Goal: Task Accomplishment & Management: Use online tool/utility

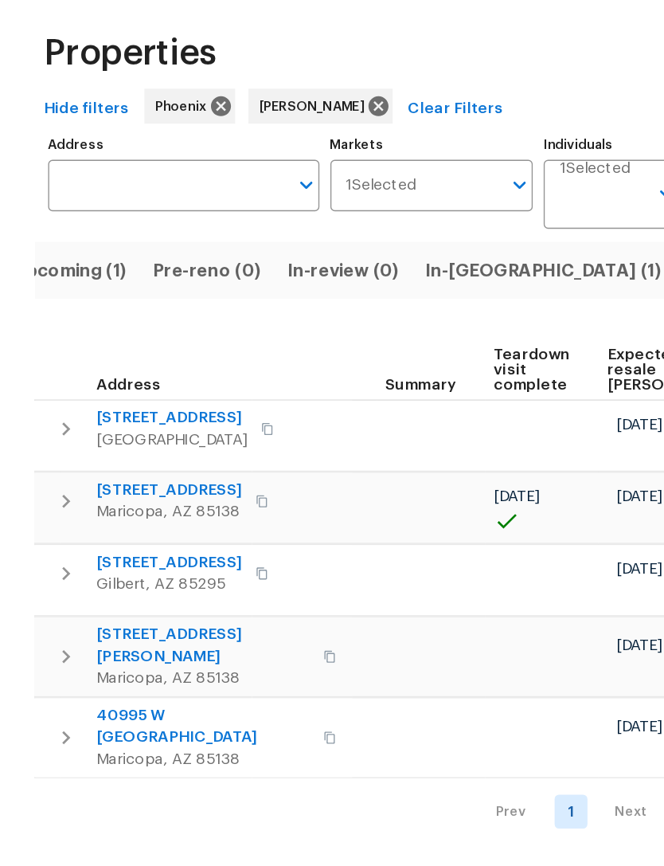
scroll to position [0, 268]
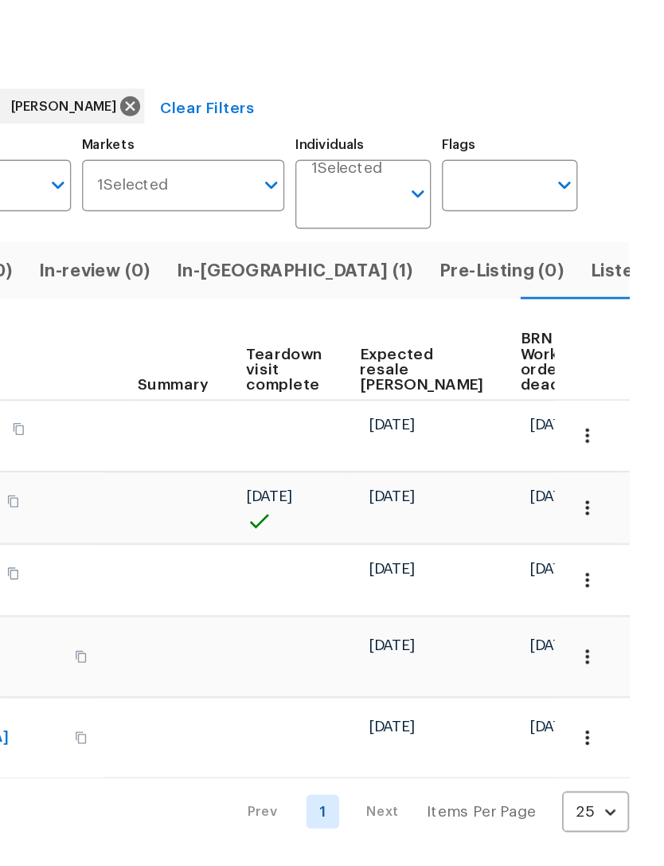
click at [611, 248] on span "Listed (19)" at bounding box center [644, 259] width 66 height 22
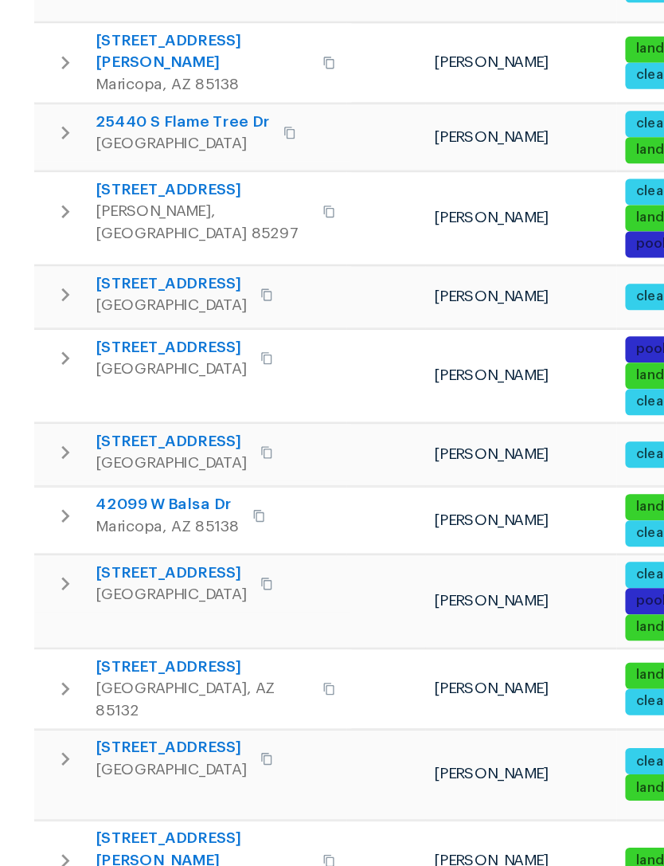
scroll to position [543, 0]
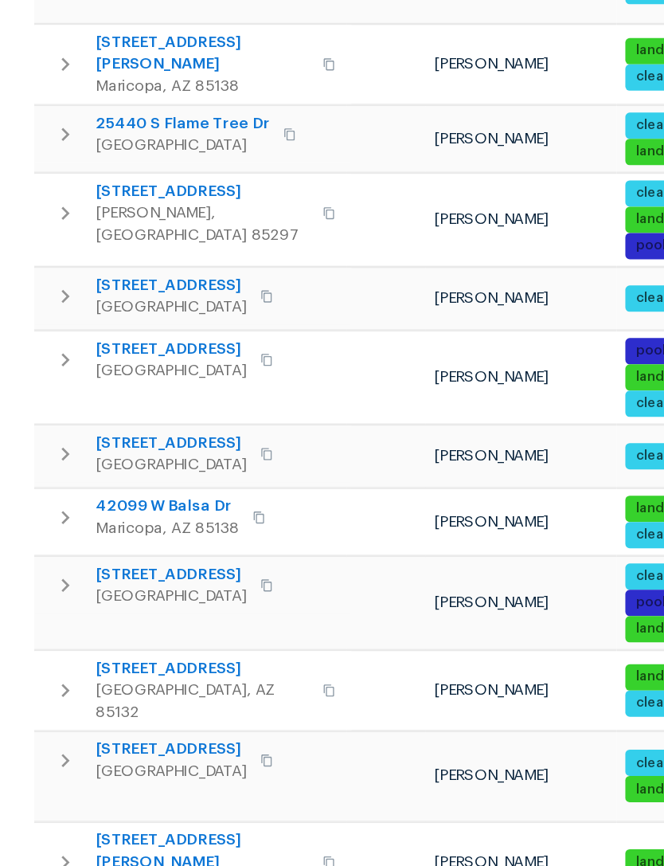
click at [113, 491] on span "42099 W Balsa Dr" at bounding box center [122, 499] width 104 height 16
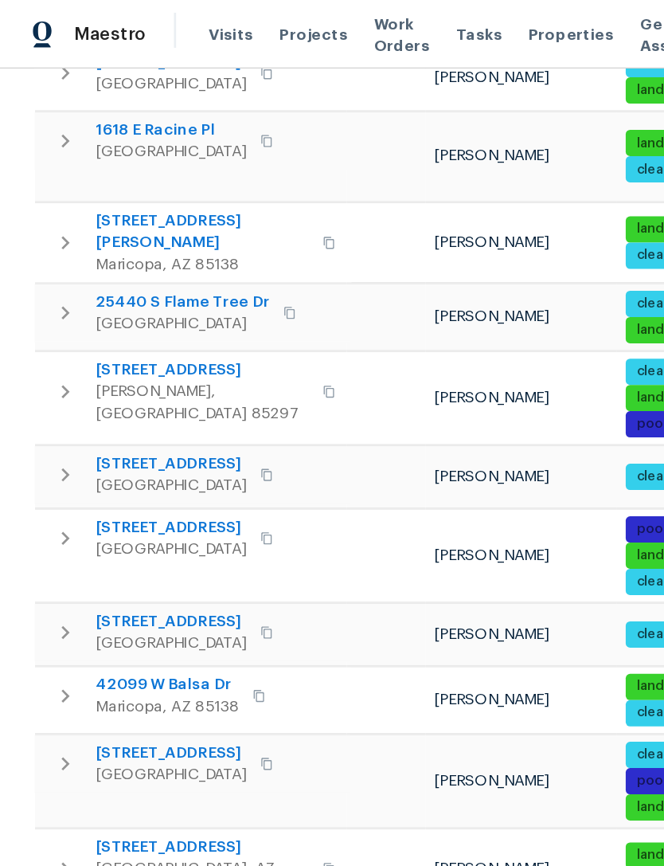
scroll to position [0, 0]
click at [131, 212] on span "25440 S Flame Tree Dr" at bounding box center [133, 220] width 127 height 16
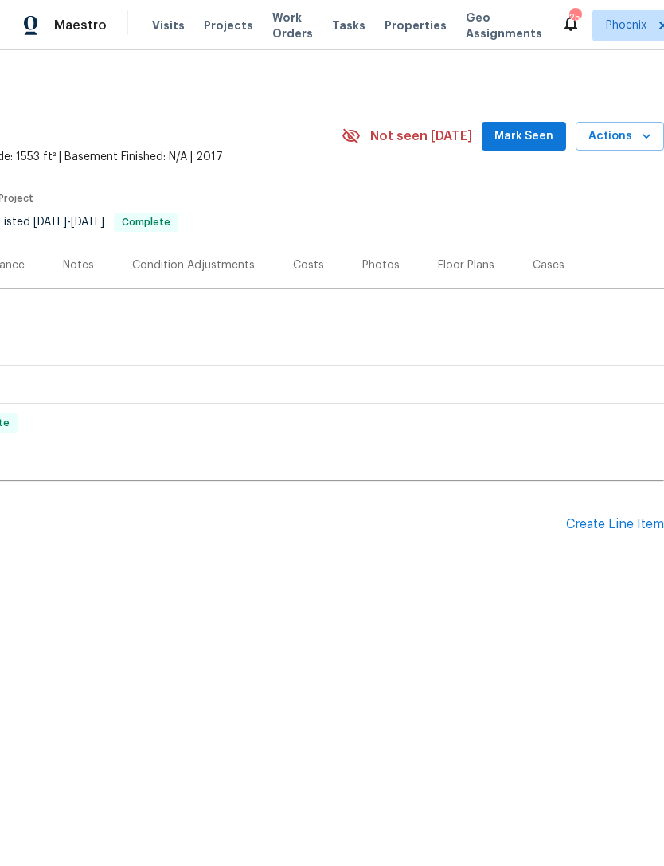
scroll to position [0, 236]
click at [616, 532] on div "Create Line Item" at bounding box center [615, 524] width 98 height 15
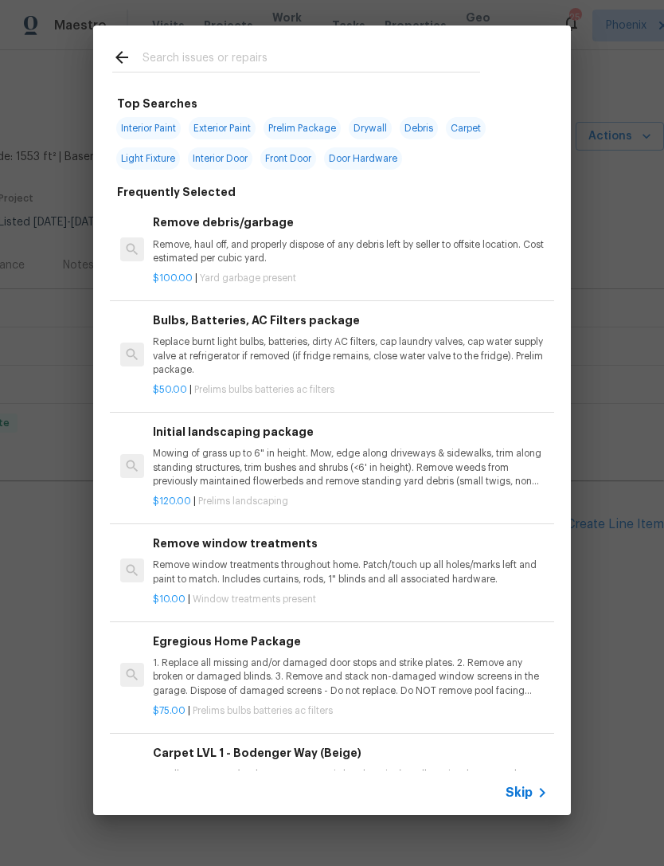
click at [225, 51] on input "text" at bounding box center [312, 60] width 338 height 24
type input "Tree"
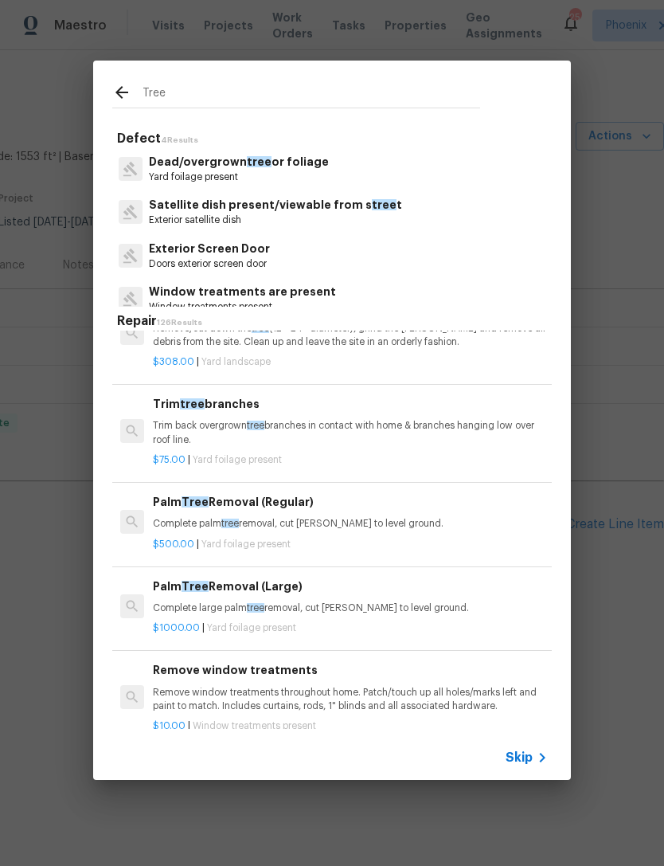
scroll to position [131, 0]
click at [410, 420] on p "Trim back overgrown tree branches in contact with home & branches hanging low o…" at bounding box center [350, 431] width 395 height 27
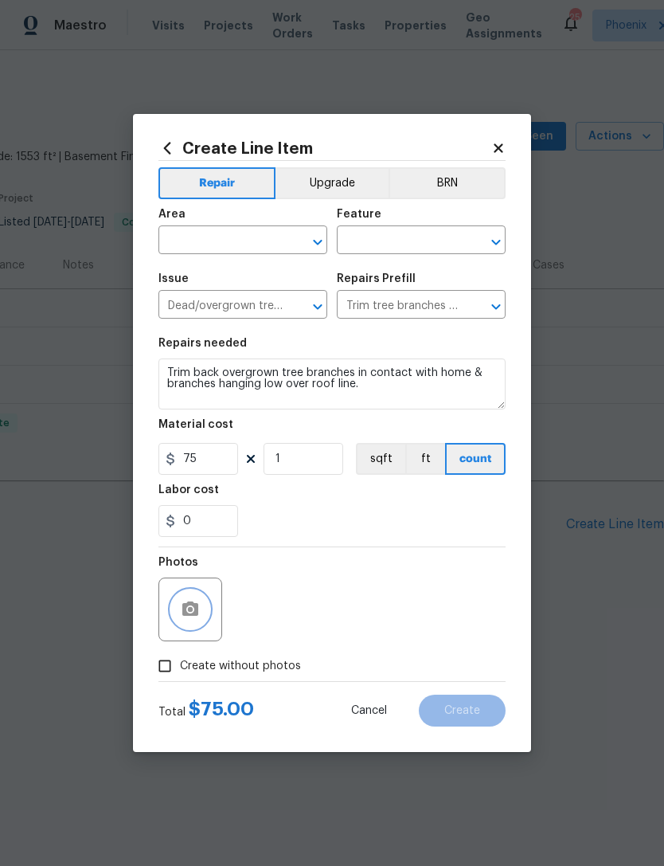
click at [196, 620] on button "button" at bounding box center [190, 609] width 38 height 38
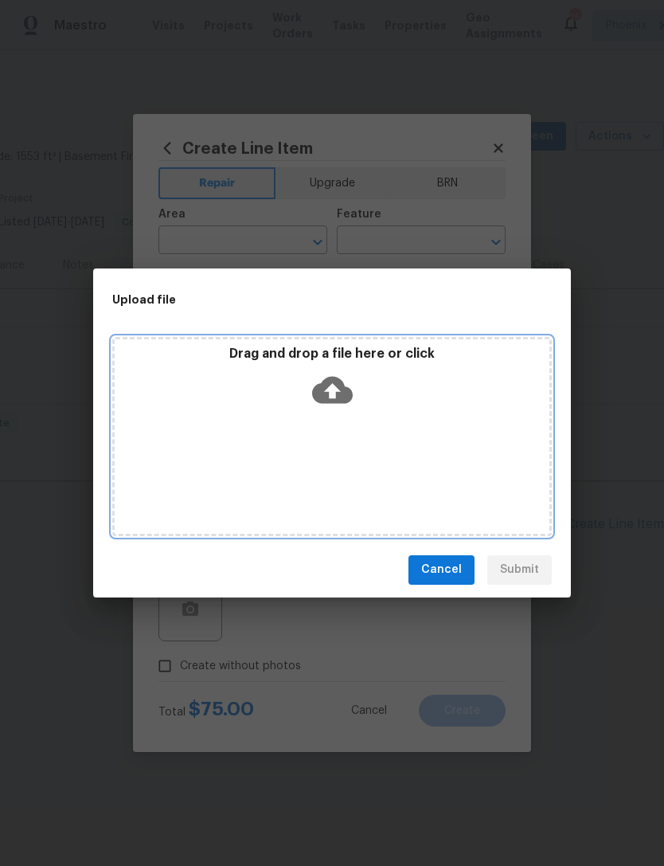
click at [331, 390] on icon at bounding box center [332, 390] width 41 height 41
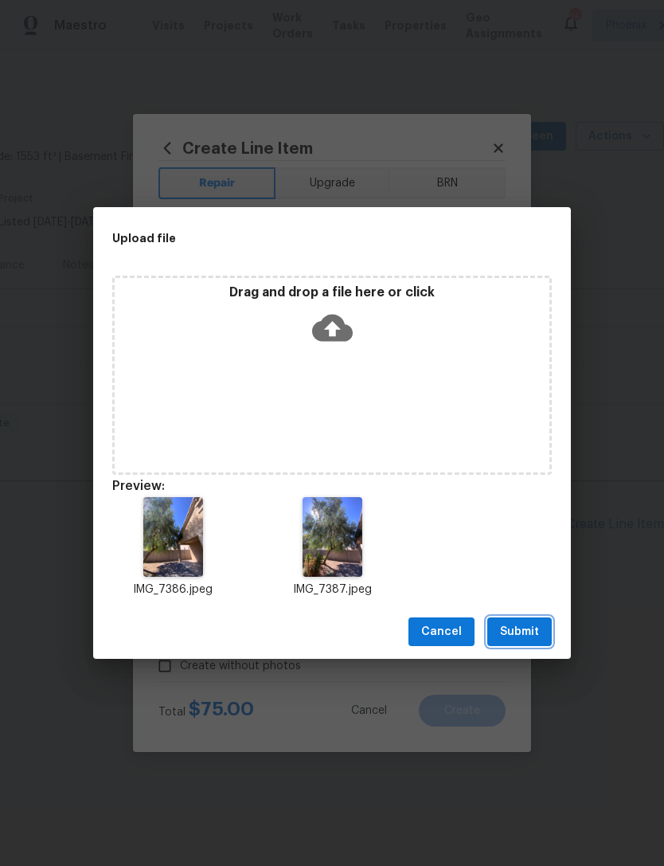
click at [527, 636] on span "Submit" at bounding box center [519, 632] width 39 height 20
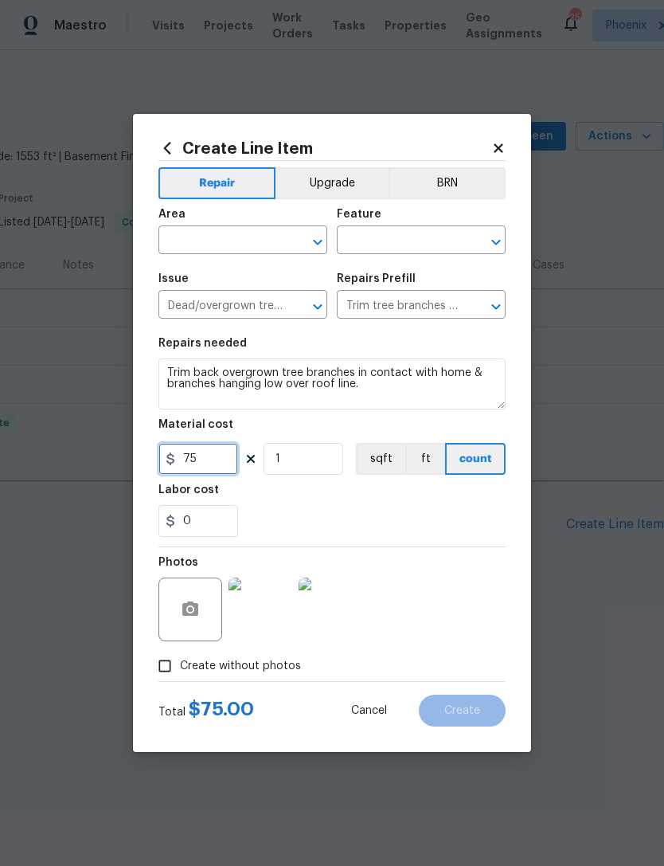
click at [222, 464] on input "75" at bounding box center [199, 459] width 80 height 32
type input "125"
click at [457, 514] on div "0" at bounding box center [332, 521] width 347 height 32
click at [263, 610] on img at bounding box center [261, 609] width 64 height 64
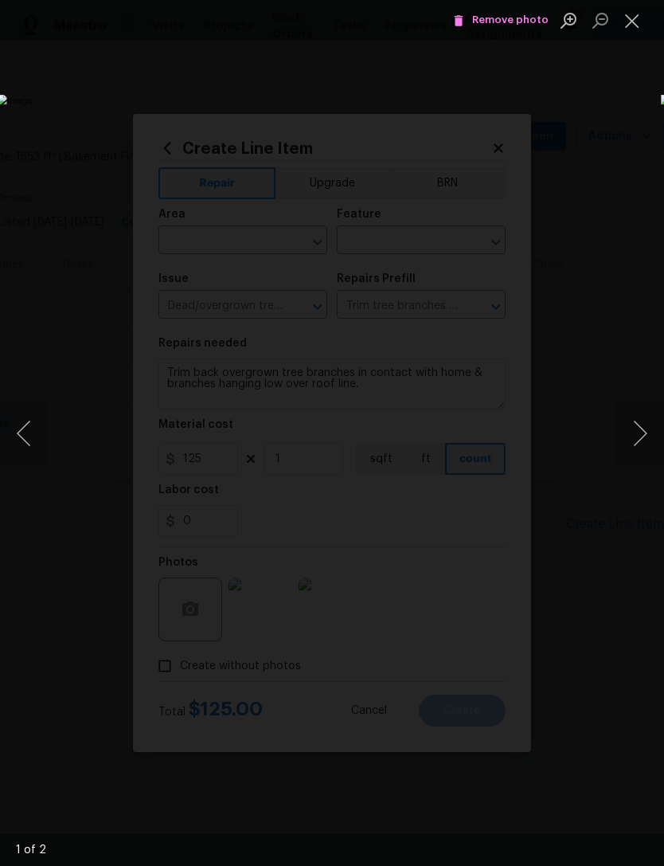
click at [634, 22] on button "Close lightbox" at bounding box center [633, 20] width 32 height 28
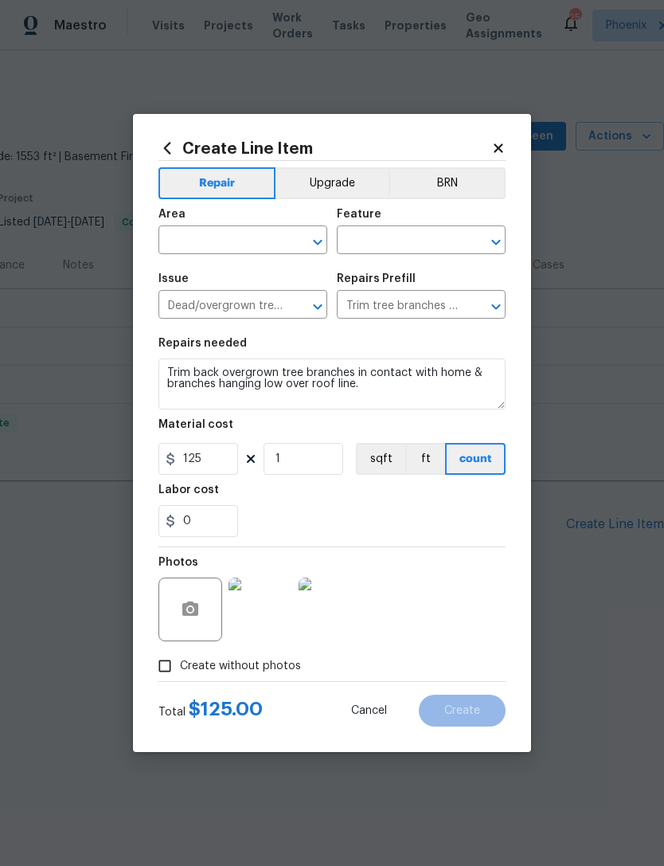
click at [328, 620] on img at bounding box center [331, 609] width 64 height 64
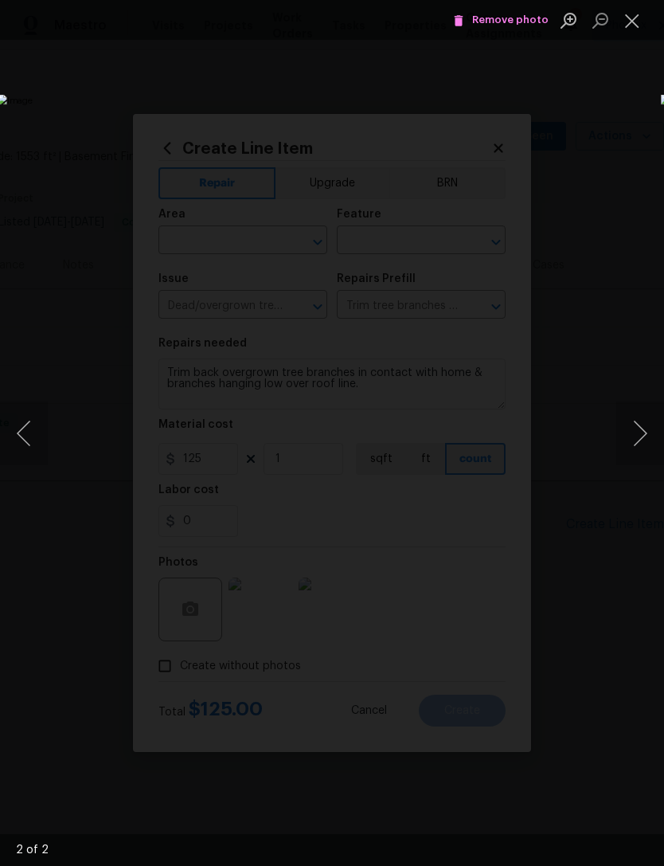
click at [636, 25] on button "Close lightbox" at bounding box center [633, 20] width 32 height 28
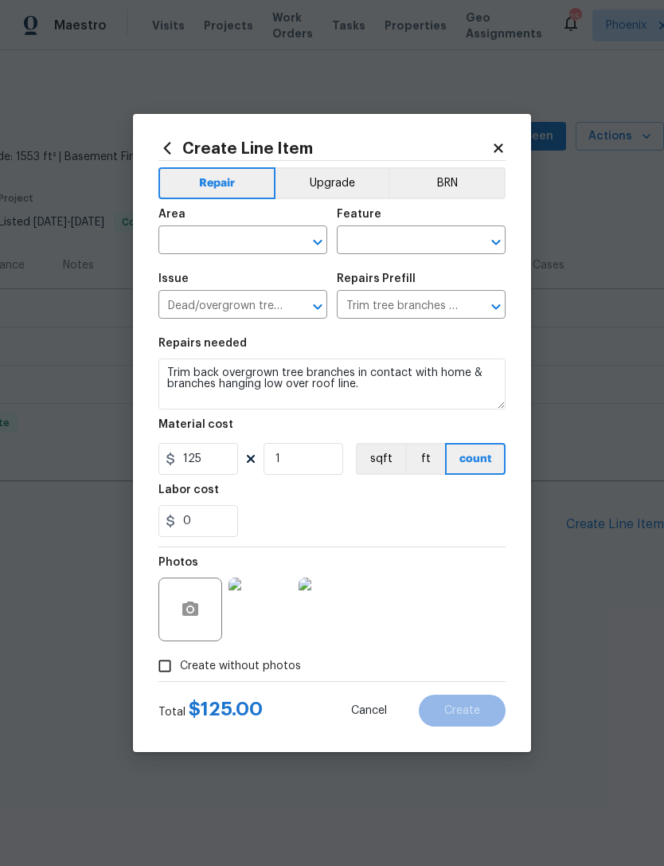
click at [265, 229] on input "text" at bounding box center [221, 241] width 124 height 25
click at [191, 279] on li "Back" at bounding box center [243, 277] width 169 height 26
type input "Back"
click at [443, 233] on input "text" at bounding box center [399, 241] width 124 height 25
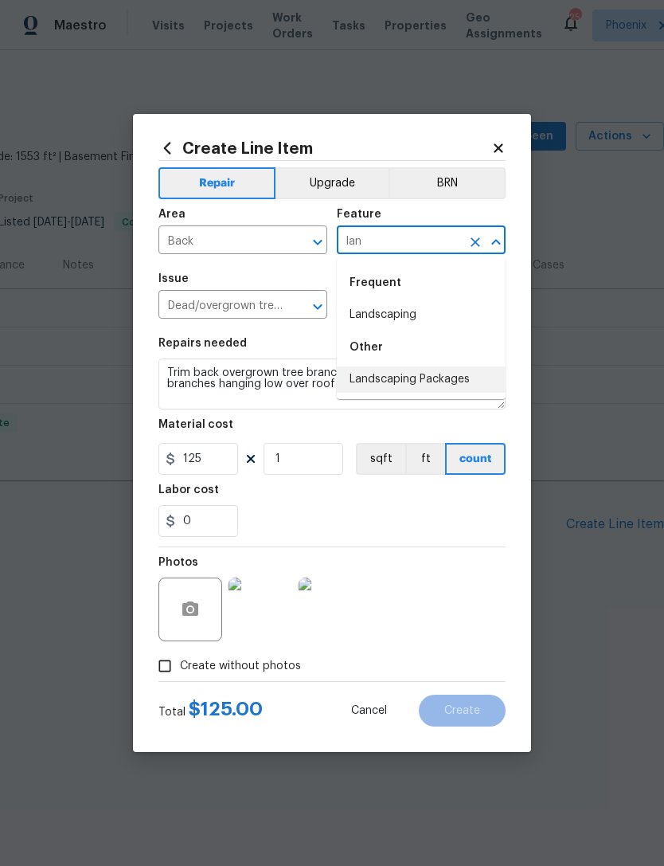
click at [452, 378] on li "Landscaping Packages" at bounding box center [421, 379] width 169 height 26
type input "Landscaping Packages"
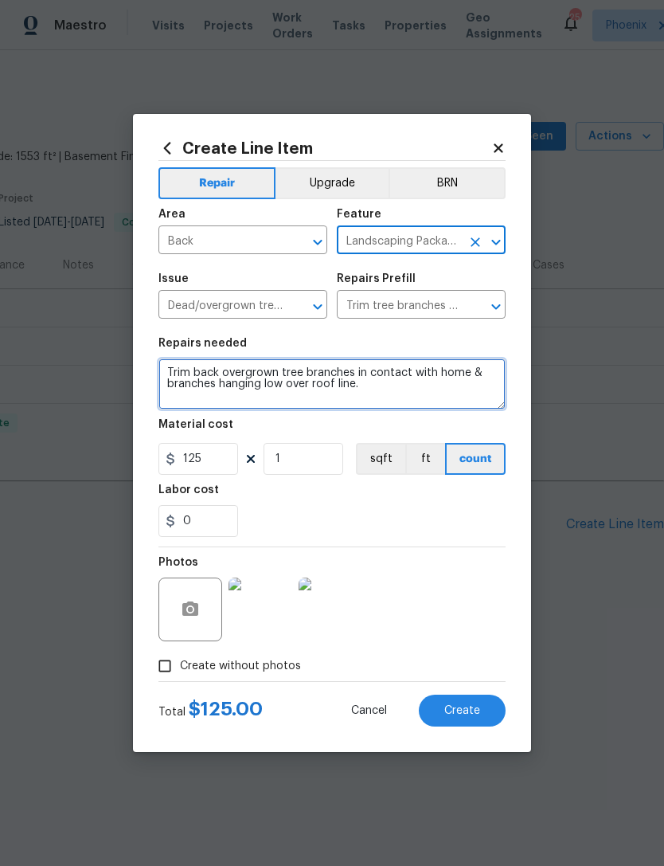
click at [416, 396] on textarea "Trim back overgrown tree branches in contact with home & branches hanging low o…" at bounding box center [332, 383] width 347 height 51
type textarea "Trim back overgrown tree branches in contact with home & branches hanging low o…"
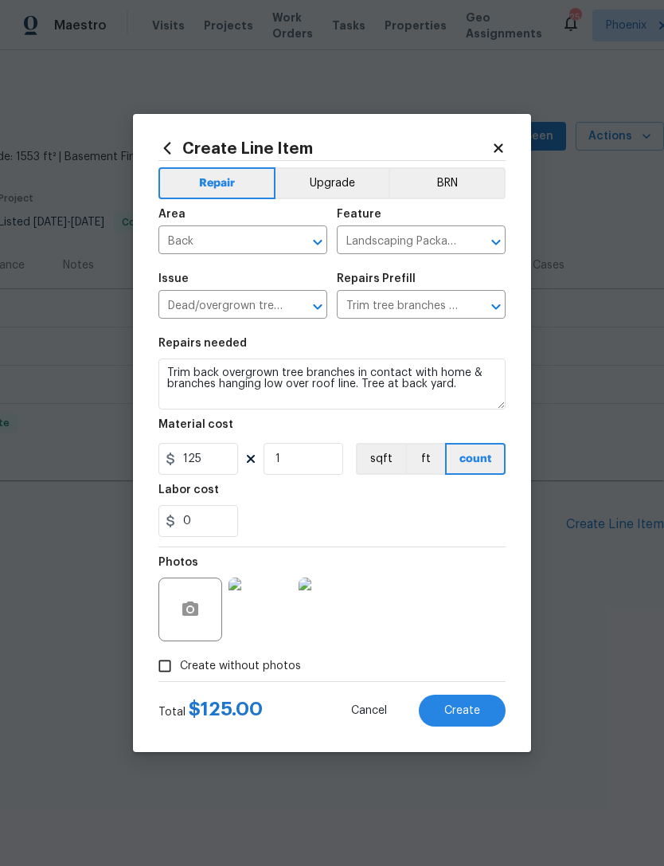
click at [464, 520] on div "0" at bounding box center [332, 521] width 347 height 32
click at [471, 713] on span "Create" at bounding box center [462, 711] width 36 height 12
type input "0"
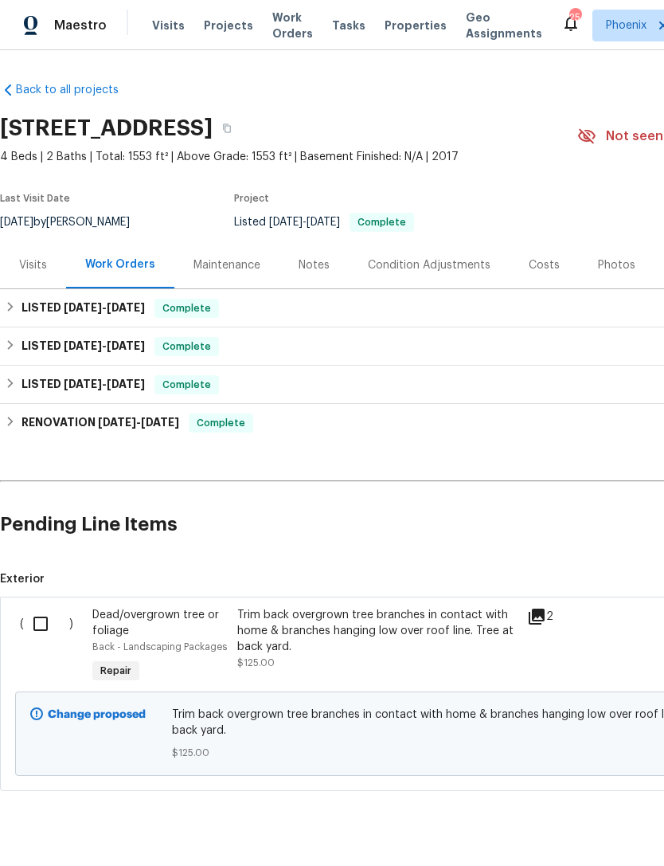
scroll to position [0, 0]
click at [47, 636] on input "checkbox" at bounding box center [46, 623] width 45 height 33
checkbox input "true"
click at [572, 832] on span "Create Work Order" at bounding box center [573, 826] width 106 height 20
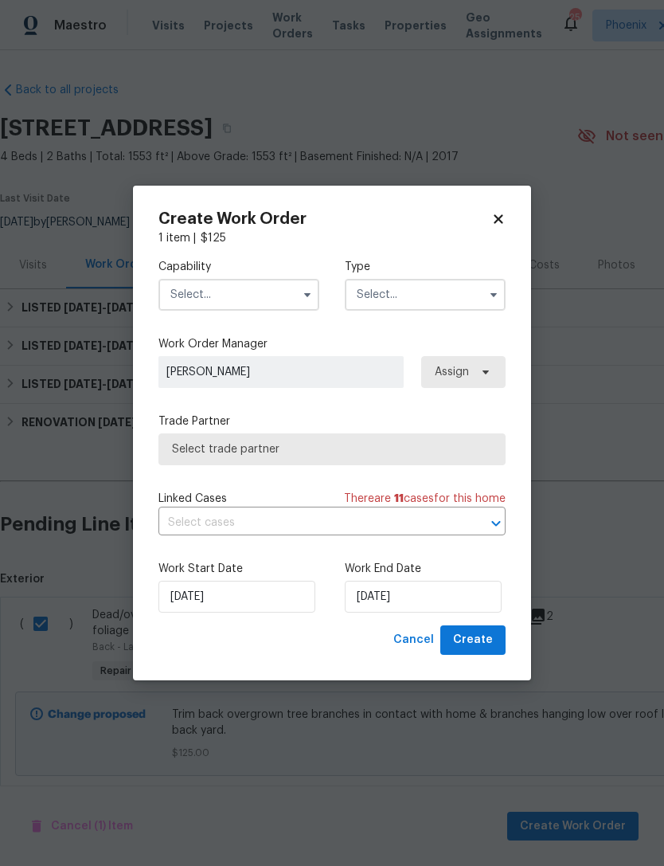
click at [274, 303] on input "text" at bounding box center [239, 295] width 161 height 32
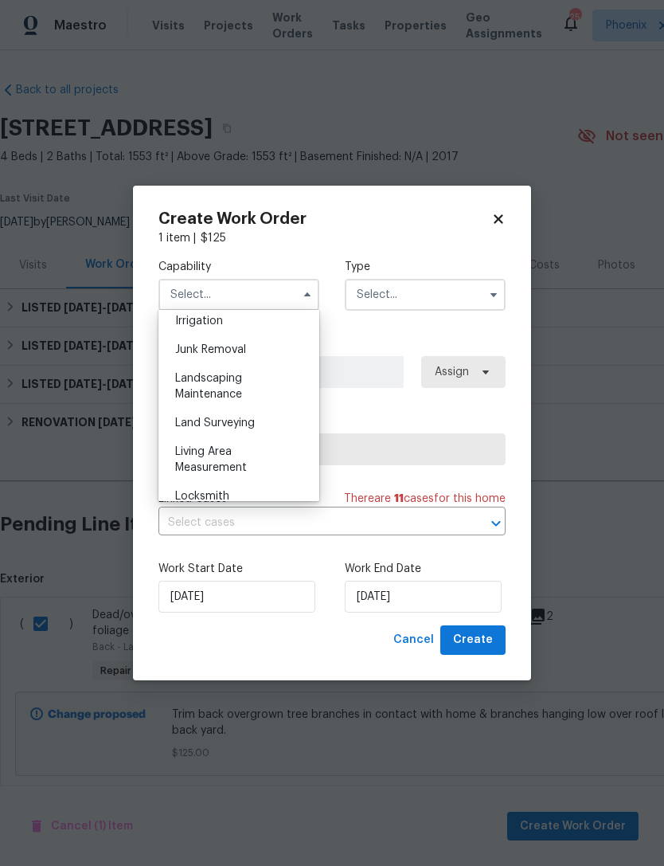
scroll to position [999, 0]
click at [206, 386] on div "Landscaping Maintenance" at bounding box center [238, 385] width 153 height 45
type input "Landscaping Maintenance"
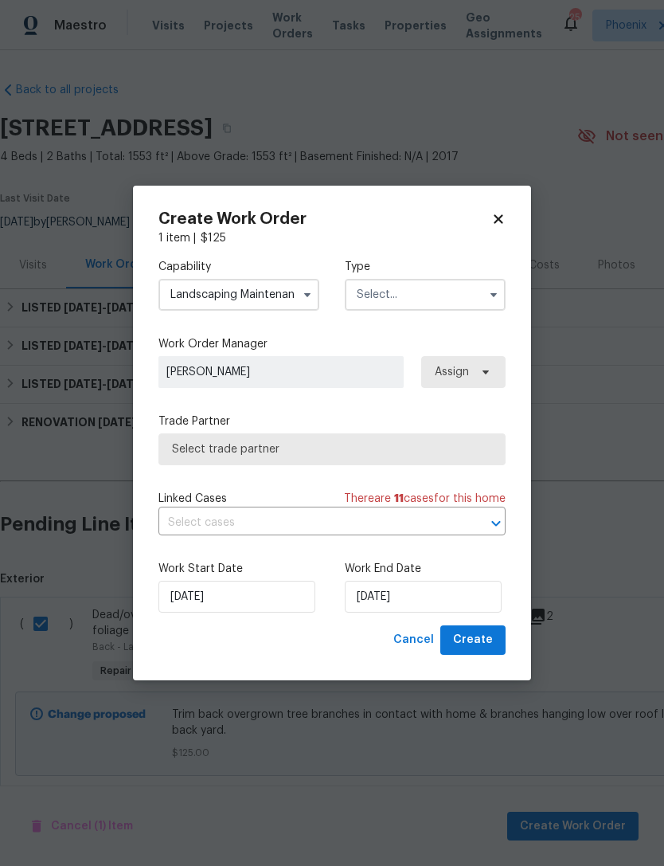
click at [460, 298] on input "text" at bounding box center [425, 295] width 161 height 32
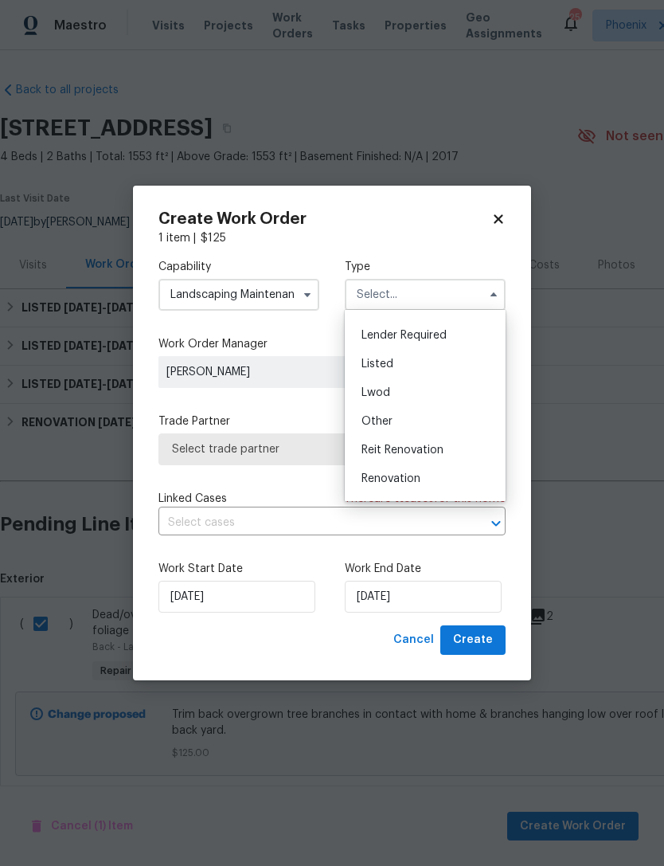
scroll to position [110, 0]
click at [379, 361] on span "Listed" at bounding box center [378, 361] width 32 height 11
type input "Listed"
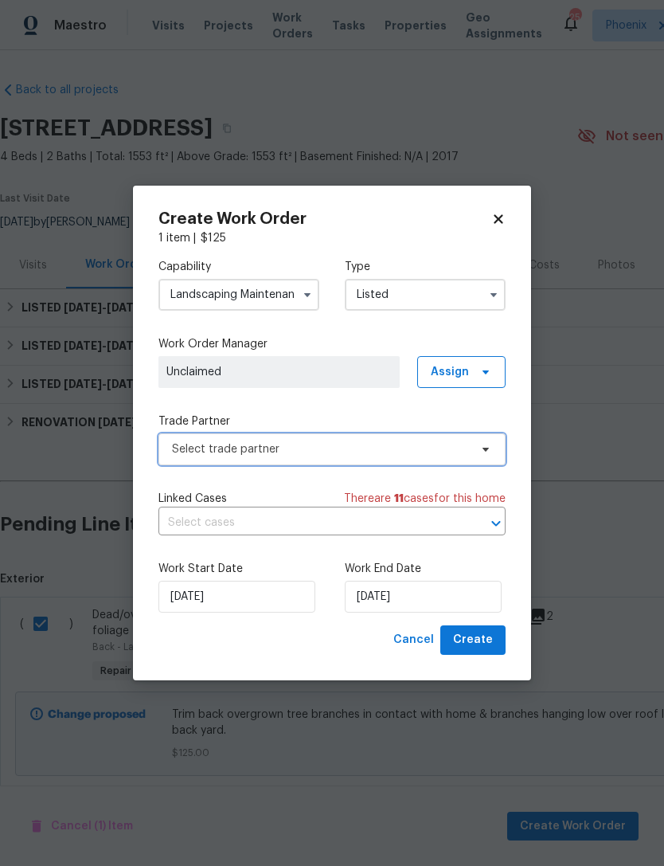
click at [368, 443] on span "Select trade partner" at bounding box center [320, 449] width 297 height 16
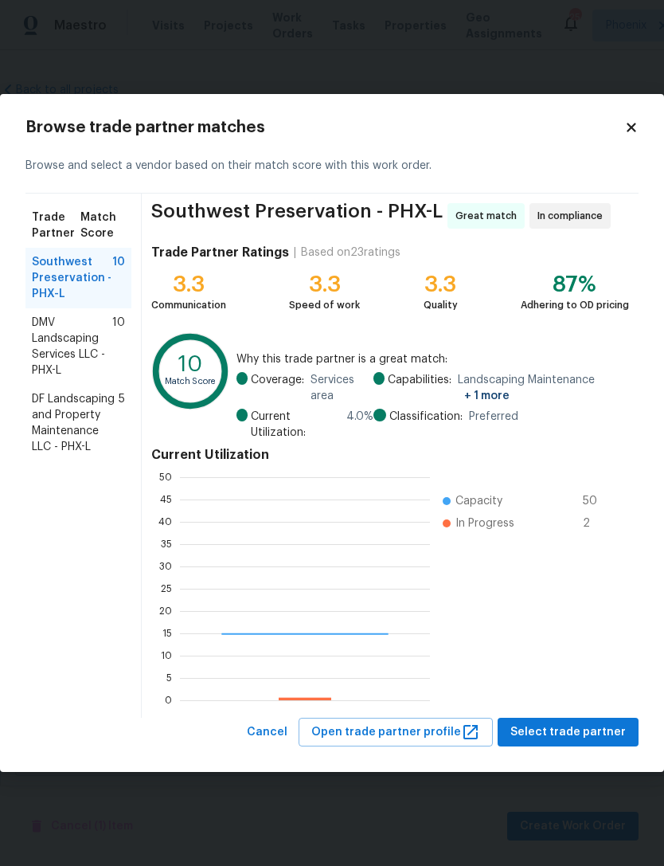
scroll to position [223, 250]
click at [64, 348] on span "DMV Landscaping Services LLC - PHX-L" at bounding box center [72, 347] width 80 height 64
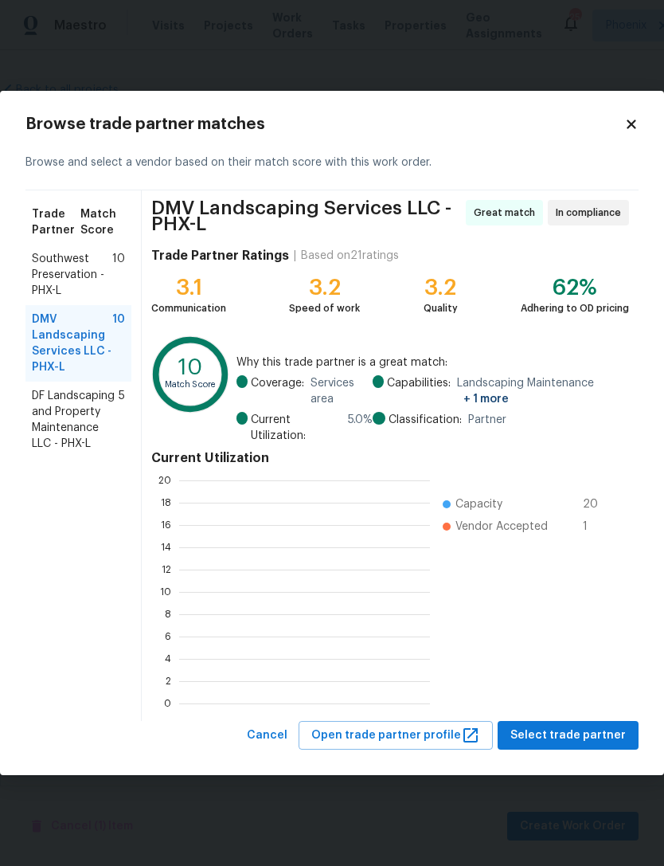
scroll to position [223, 251]
click at [608, 730] on span "Select trade partner" at bounding box center [568, 736] width 115 height 20
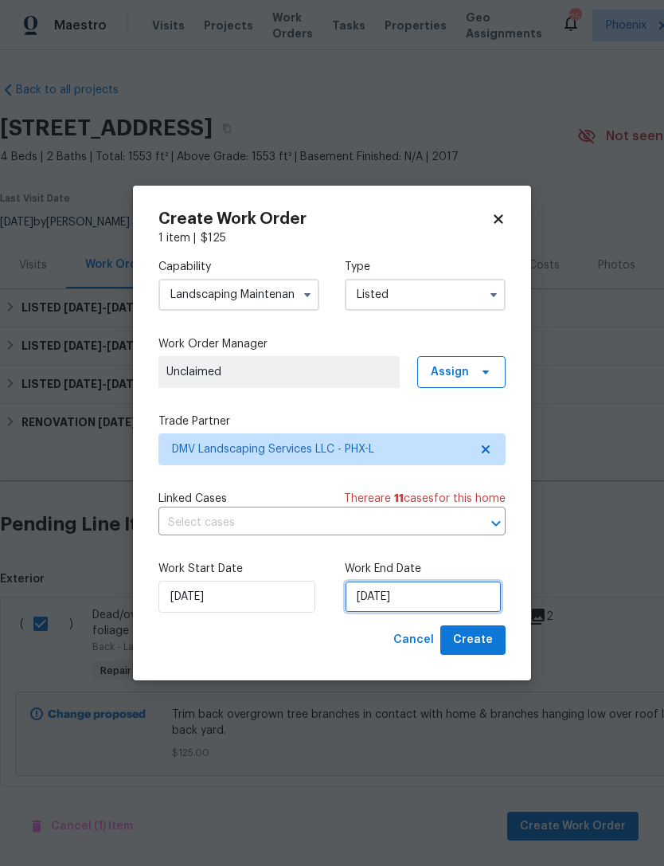
click at [456, 597] on input "[DATE]" at bounding box center [423, 597] width 157 height 32
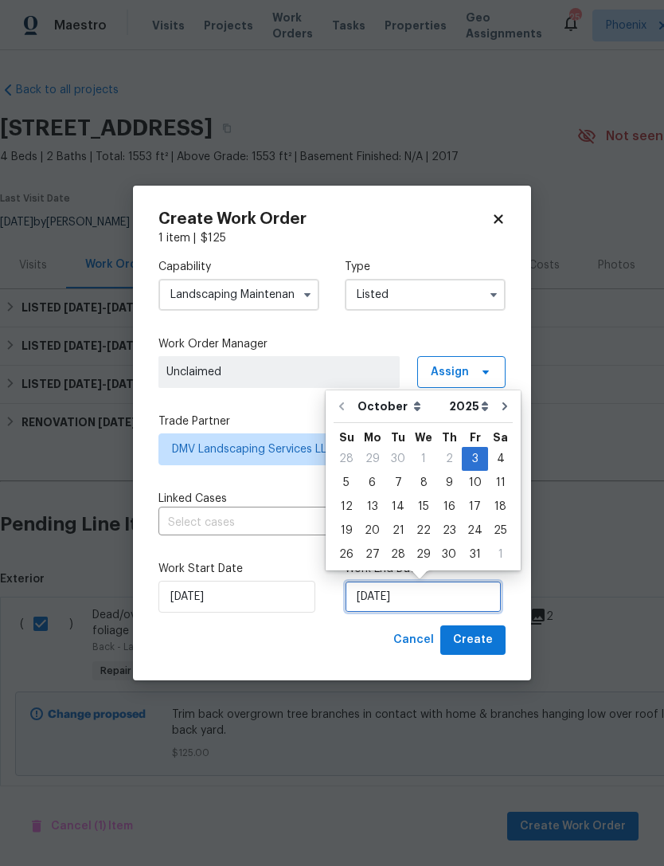
scroll to position [29, 0]
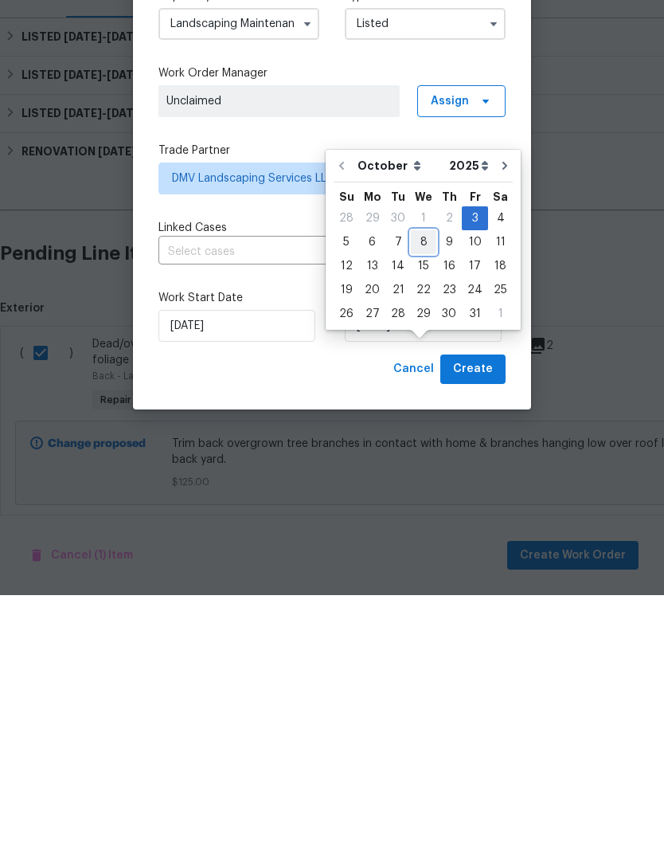
click at [421, 502] on div "8" at bounding box center [423, 513] width 25 height 22
type input "[DATE]"
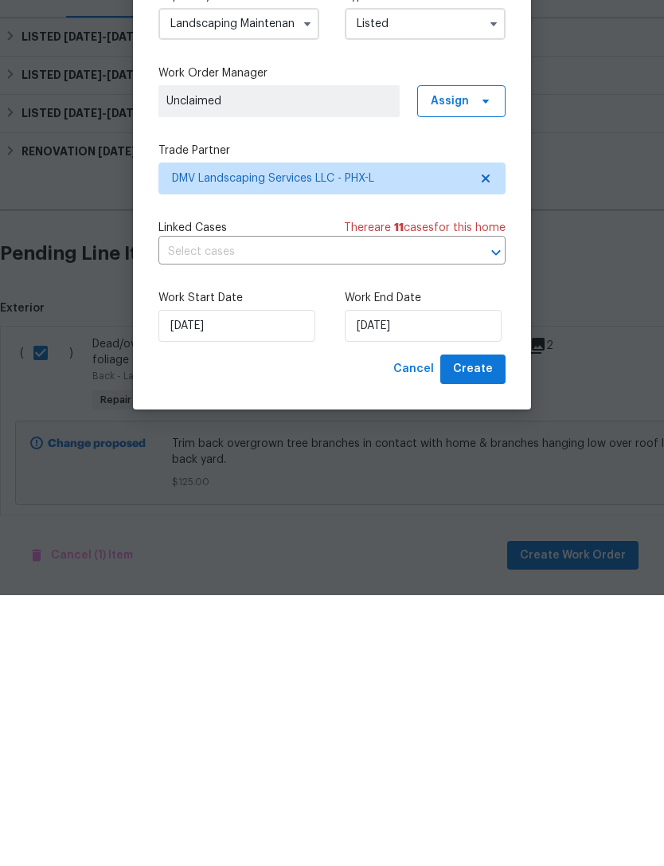
scroll to position [49, 0]
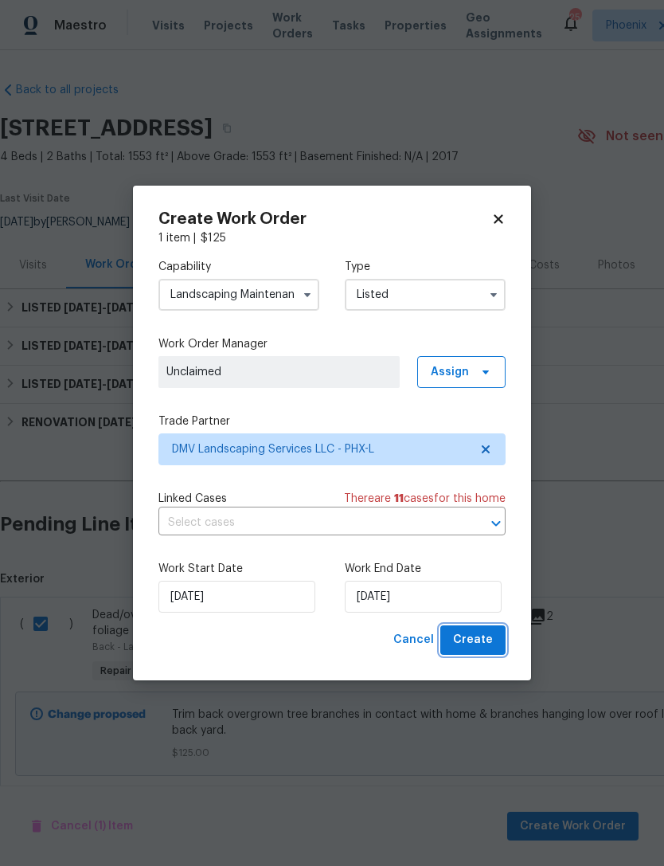
click at [483, 640] on span "Create" at bounding box center [473, 640] width 40 height 20
checkbox input "false"
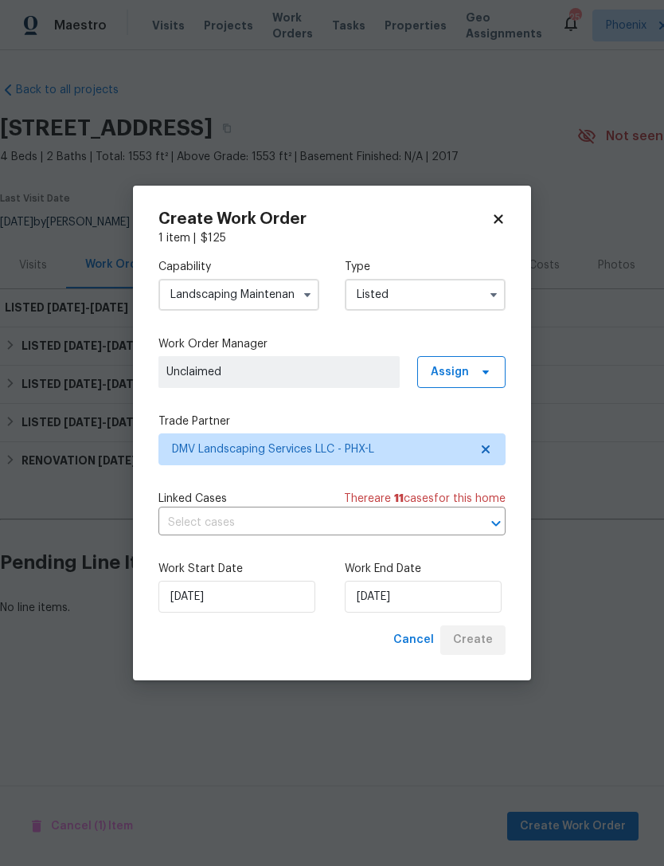
scroll to position [0, 0]
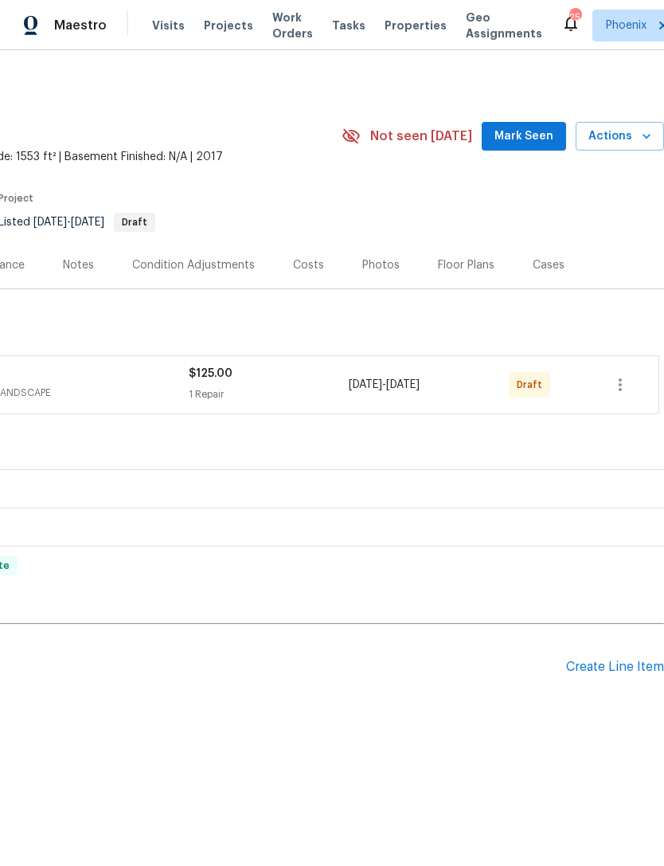
scroll to position [0, 236]
click at [624, 394] on icon "button" at bounding box center [620, 384] width 19 height 19
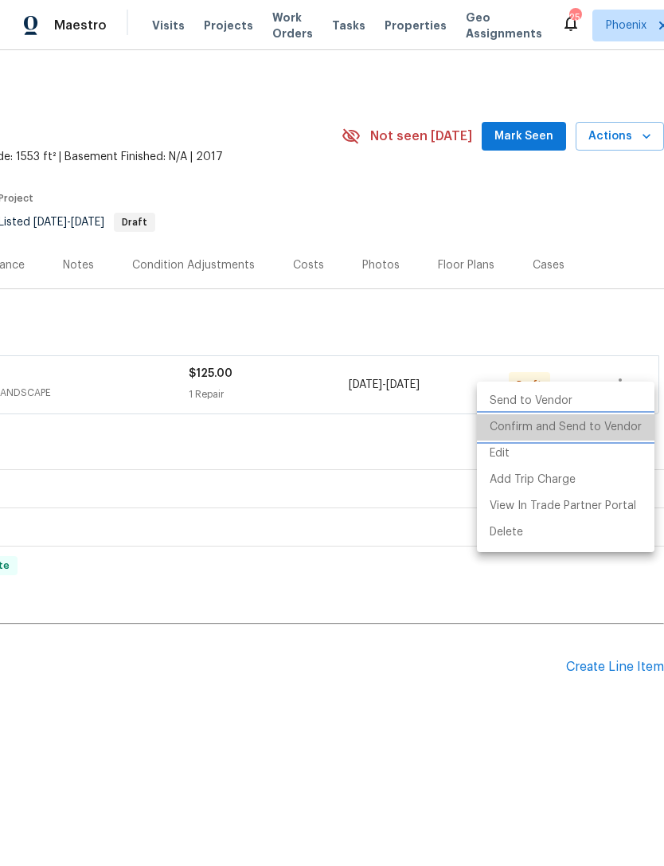
click at [616, 433] on li "Confirm and Send to Vendor" at bounding box center [566, 427] width 178 height 26
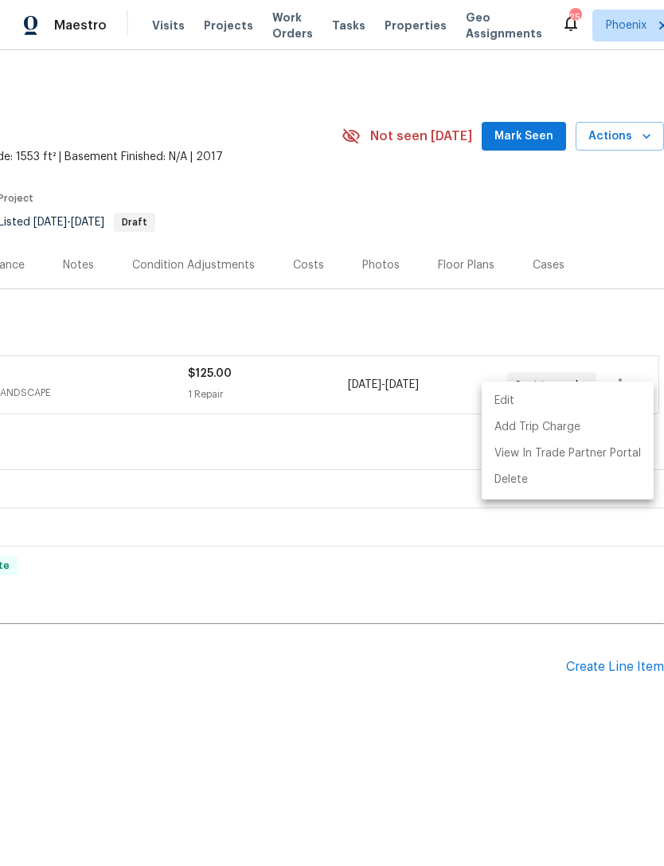
click at [465, 587] on div at bounding box center [332, 433] width 664 height 866
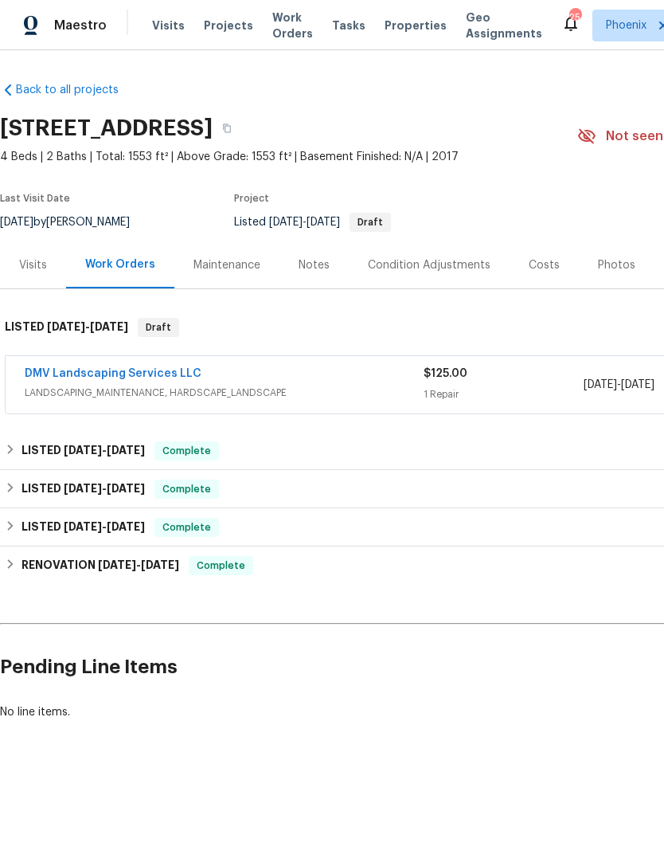
scroll to position [0, 0]
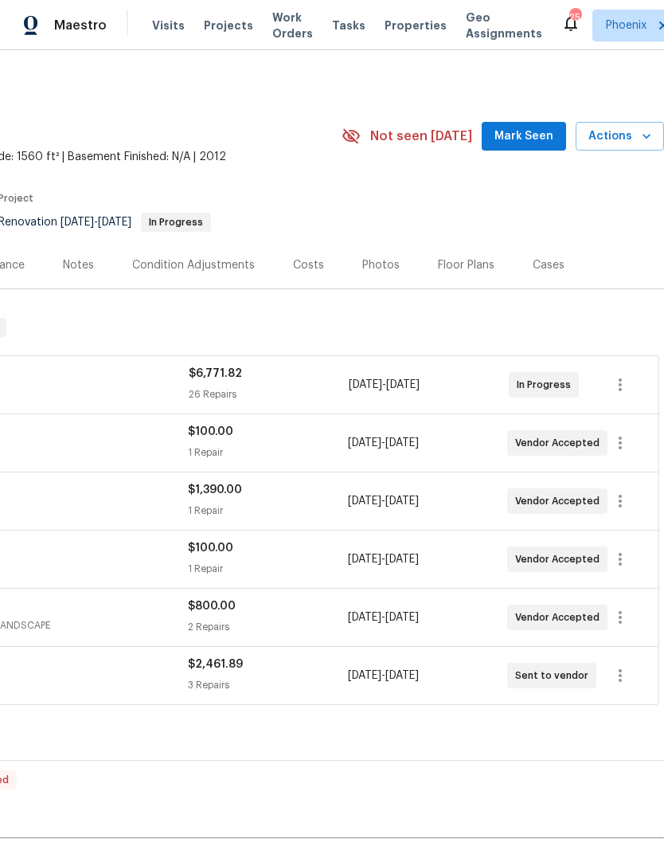
scroll to position [0, 236]
click at [537, 147] on span "Mark Seen" at bounding box center [524, 137] width 59 height 20
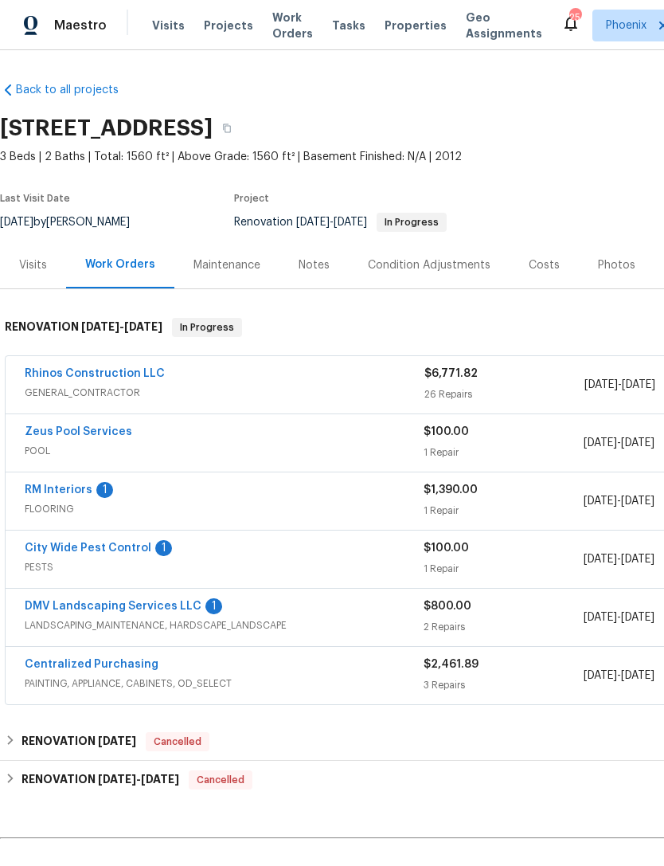
scroll to position [0, 0]
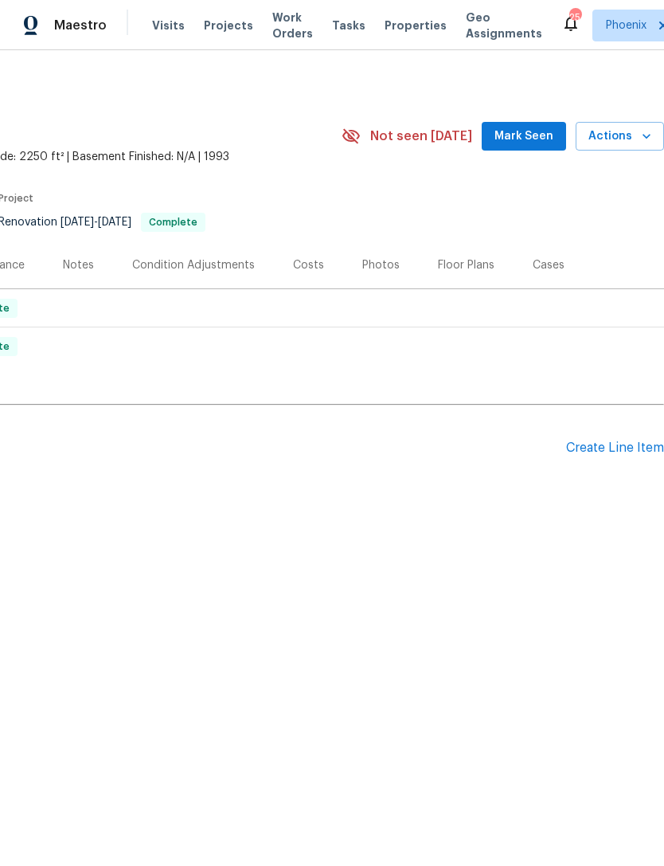
scroll to position [0, 236]
click at [618, 456] on div "Create Line Item" at bounding box center [615, 447] width 98 height 15
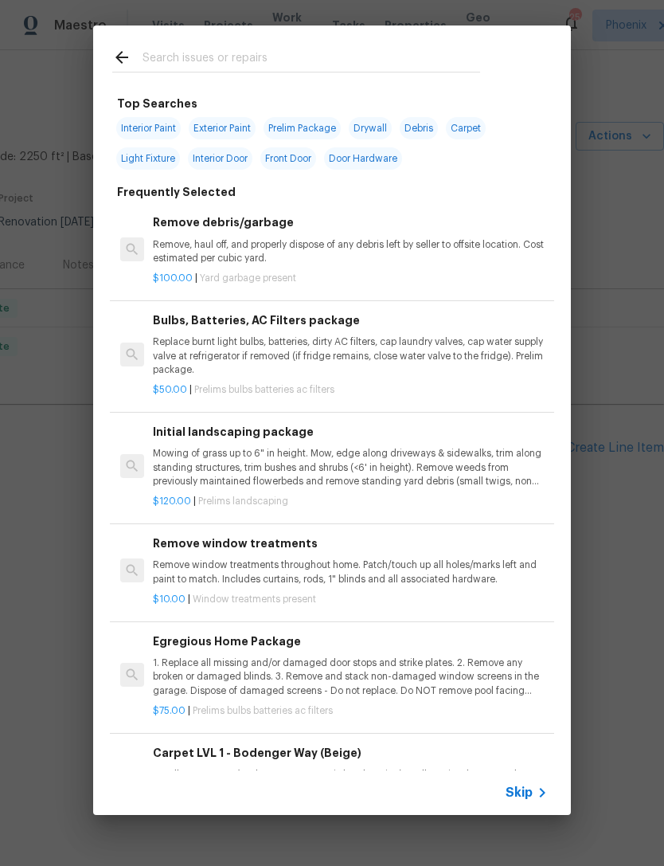
click at [223, 57] on input "text" at bounding box center [312, 60] width 338 height 24
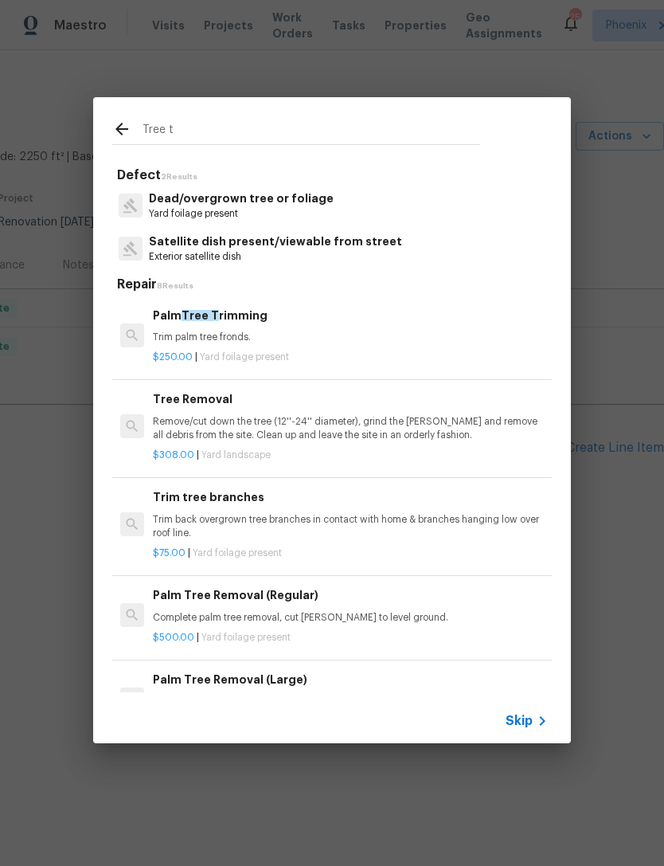
type input "Tree"
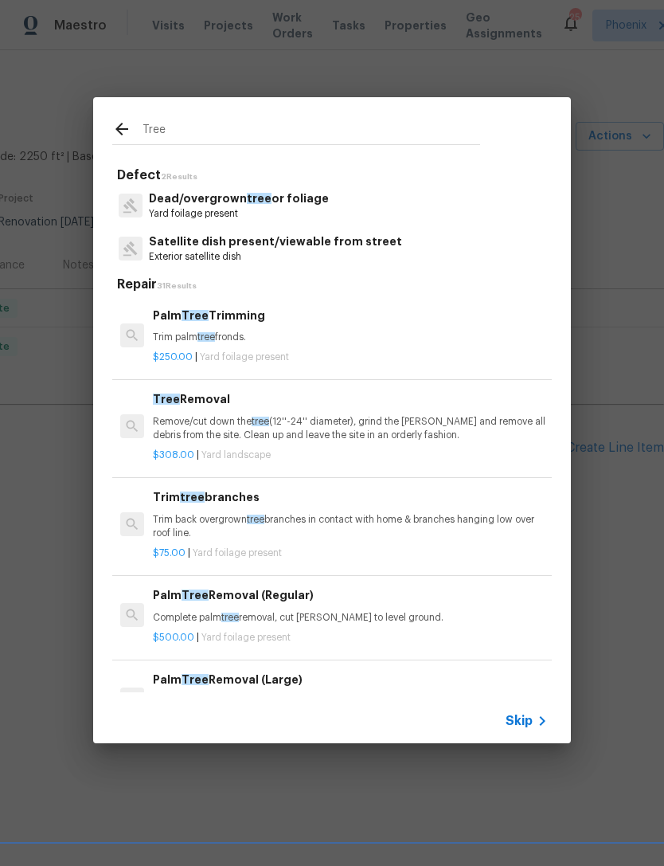
click at [343, 510] on div "Trim tree branches Trim back overgrown tree branches in contact with home & bra…" at bounding box center [350, 514] width 395 height 52
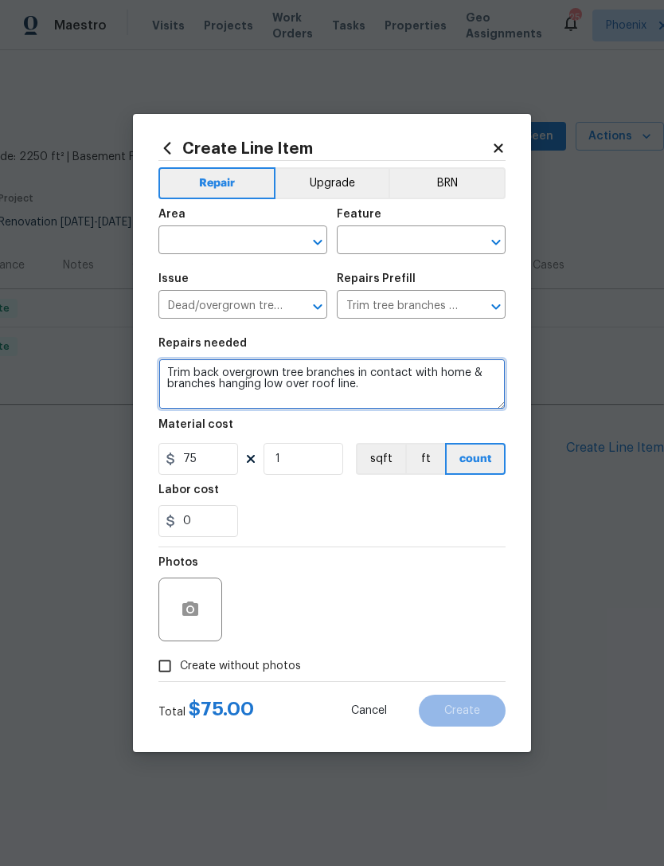
click at [440, 386] on textarea "Trim back overgrown tree branches in contact with home & branches hanging low o…" at bounding box center [332, 383] width 347 height 51
type textarea "Trim back overgrown tree branches in contact with home & branches hanging low o…"
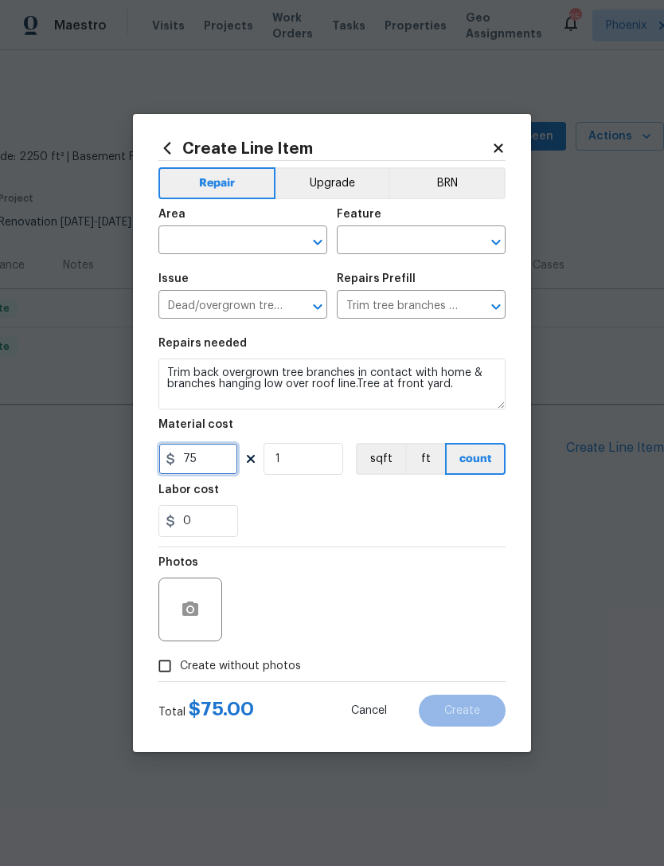
click at [223, 462] on input "75" at bounding box center [199, 459] width 80 height 32
click at [385, 493] on div "Labor cost" at bounding box center [332, 494] width 347 height 21
click at [220, 468] on input "2500" at bounding box center [199, 459] width 80 height 32
type input "250"
click at [417, 500] on div "Labor cost" at bounding box center [332, 494] width 347 height 21
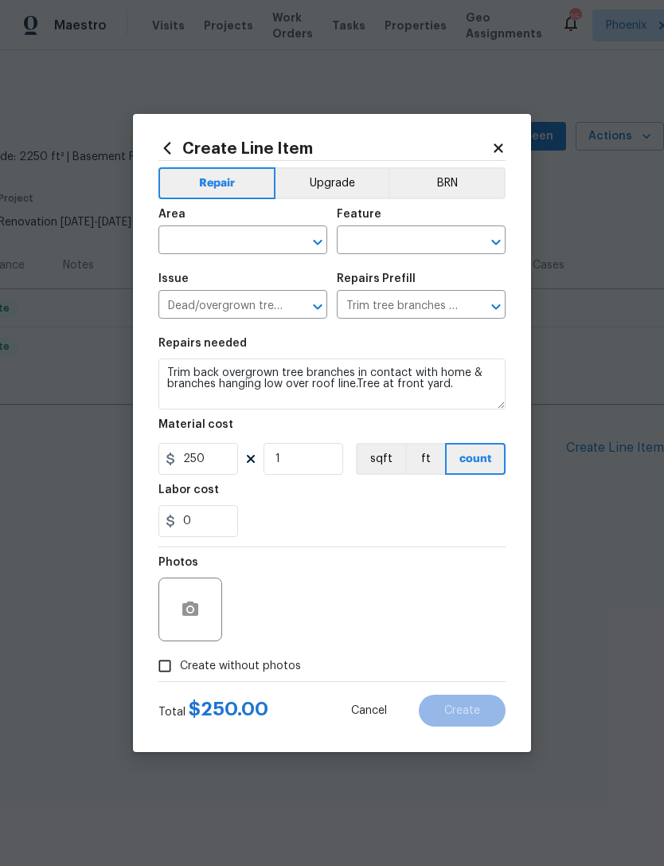
click at [280, 237] on input "text" at bounding box center [221, 241] width 124 height 25
click at [191, 280] on li "Front" at bounding box center [243, 277] width 169 height 26
type input "Front"
click at [438, 238] on input "text" at bounding box center [399, 241] width 124 height 25
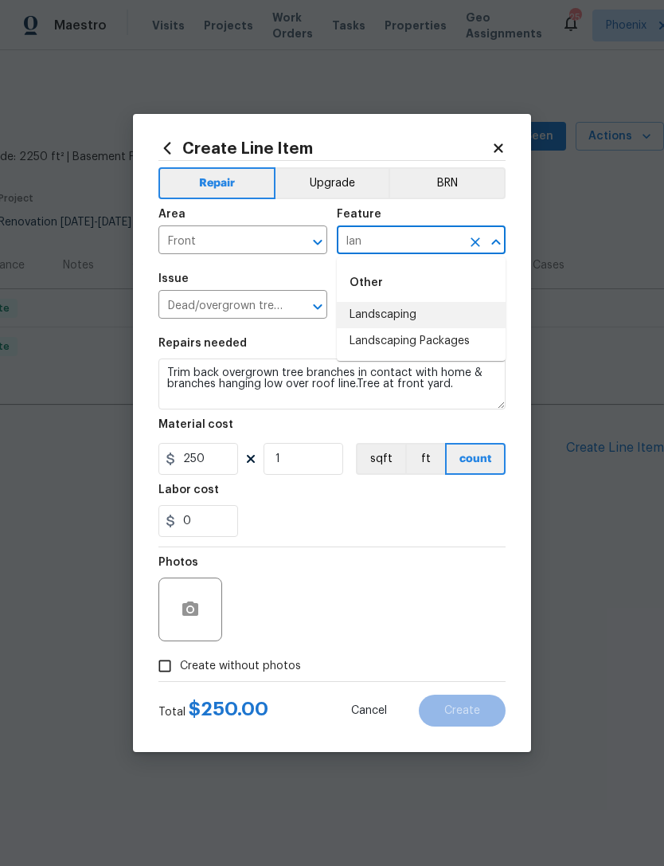
click at [399, 315] on li "Landscaping" at bounding box center [421, 315] width 169 height 26
type input "Landscaping"
click at [327, 527] on div "0" at bounding box center [332, 521] width 347 height 32
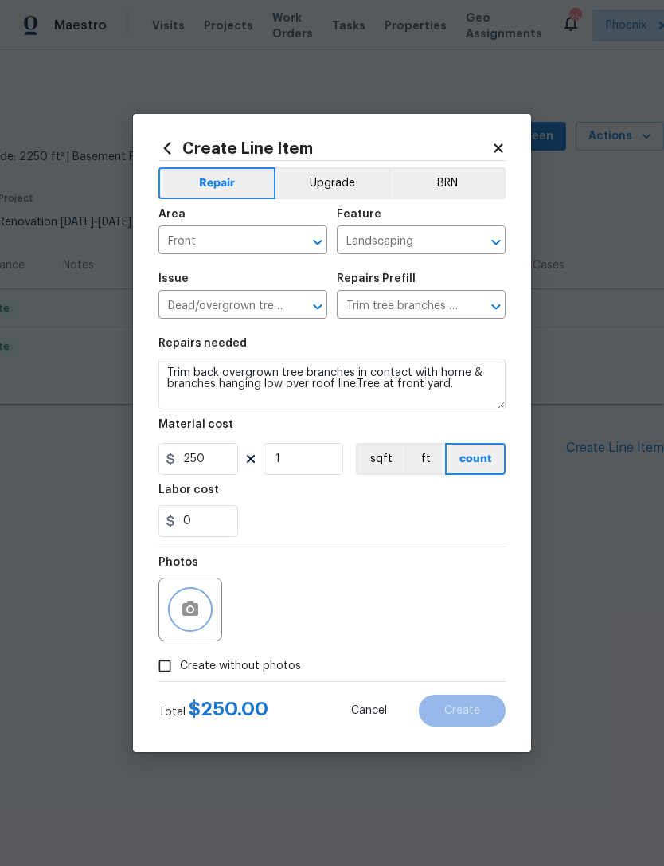
click at [186, 613] on icon "button" at bounding box center [190, 608] width 16 height 14
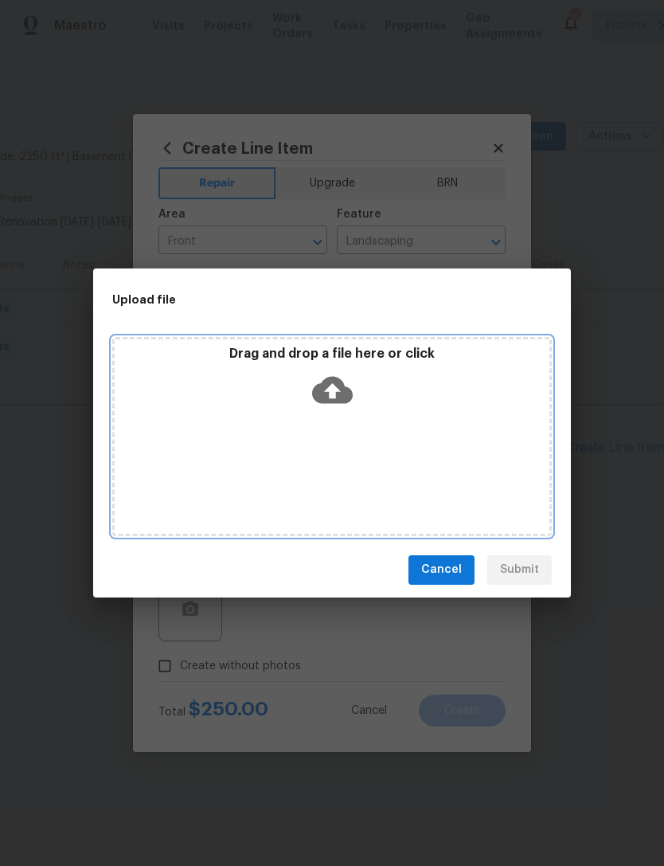
click at [343, 386] on icon at bounding box center [332, 389] width 41 height 27
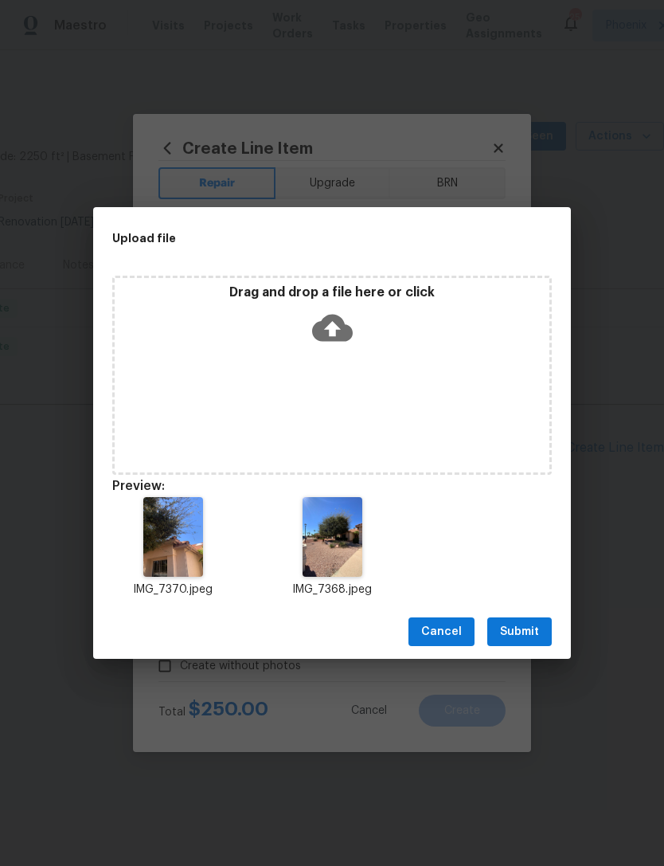
click at [417, 597] on div "IMG_7370.jpeg IMG_7368.jpeg" at bounding box center [332, 547] width 478 height 139
click at [497, 546] on div "IMG_7370.jpeg IMG_7368.jpeg" at bounding box center [332, 547] width 478 height 139
click at [525, 635] on span "Submit" at bounding box center [519, 632] width 39 height 20
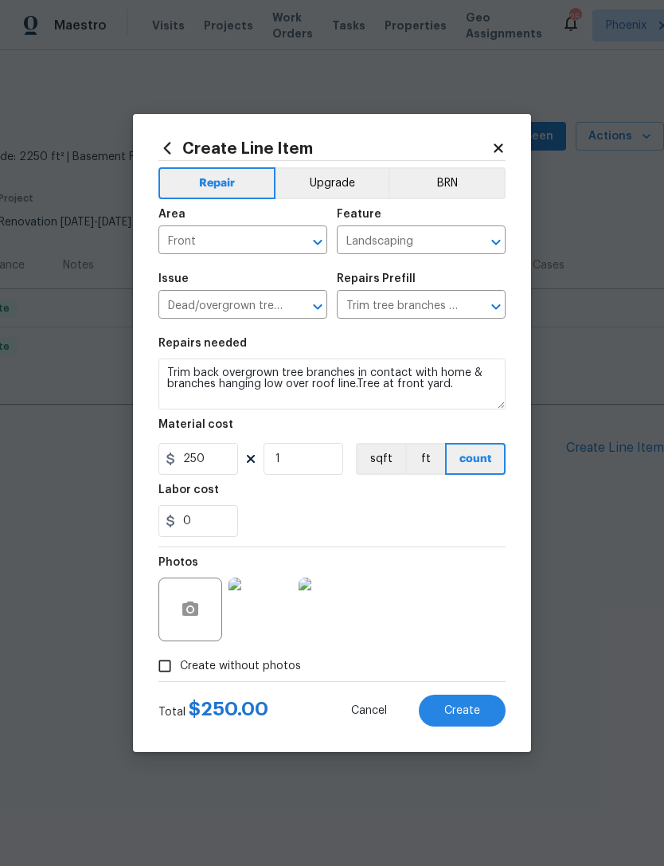
click at [331, 609] on img at bounding box center [331, 609] width 64 height 64
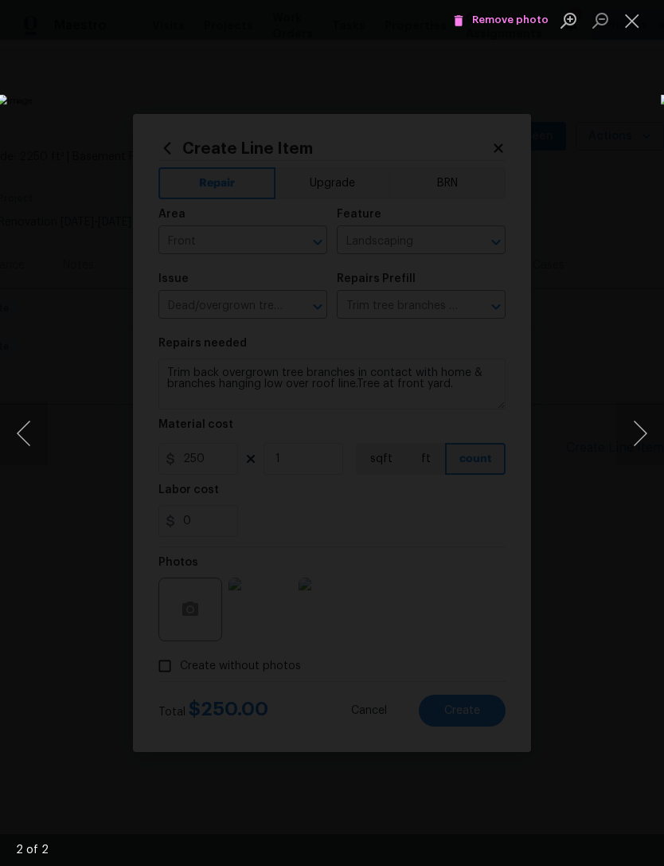
click at [639, 29] on button "Close lightbox" at bounding box center [633, 20] width 32 height 28
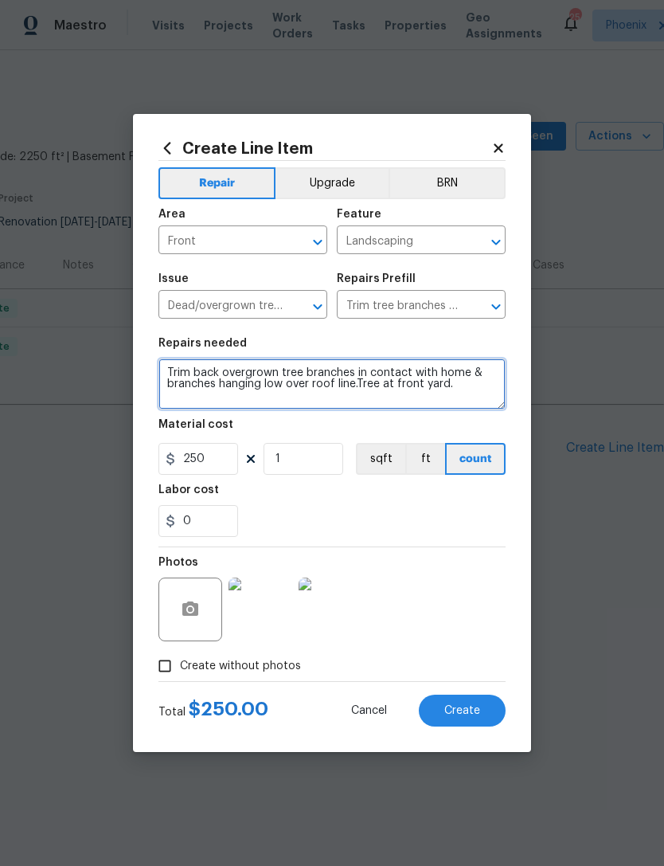
click at [356, 388] on textarea "Trim back overgrown tree branches in contact with home & branches hanging low o…" at bounding box center [332, 383] width 347 height 51
click at [386, 388] on textarea "Trim back overgrown tree branches in contact with home & branches hanging low o…" at bounding box center [332, 383] width 347 height 51
click at [369, 392] on textarea "Trim back overgrown tree branches in contact with home & branches hanging low o…" at bounding box center [332, 383] width 347 height 51
click at [375, 382] on textarea "Trim back overgrown tree branches in contact with home & branches hanging low o…" at bounding box center [332, 383] width 347 height 51
click at [374, 382] on textarea "Trim back overgrown tree branches in contact with home & branches hanging low o…" at bounding box center [332, 383] width 347 height 51
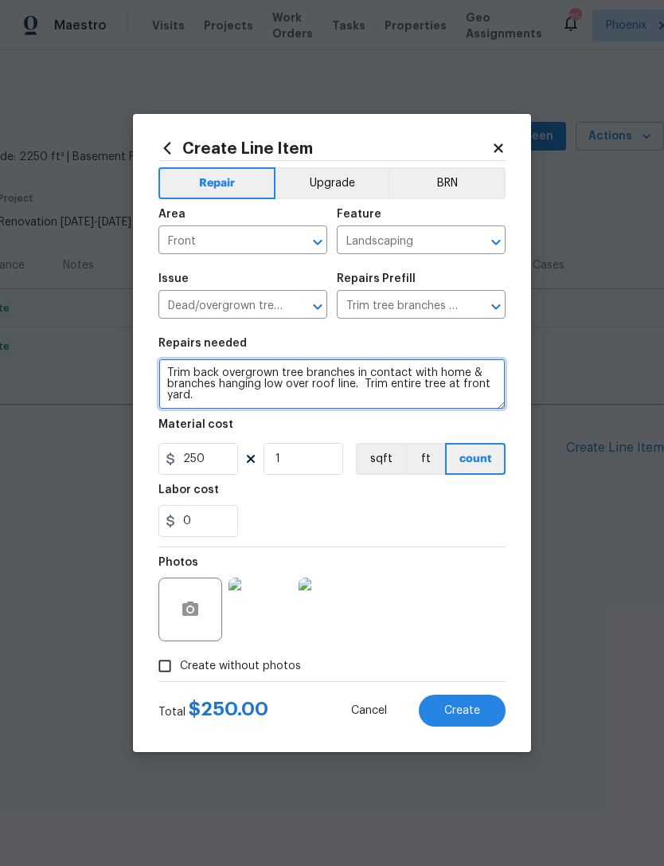
type textarea "Trim back overgrown tree branches in contact with home & branches hanging low o…"
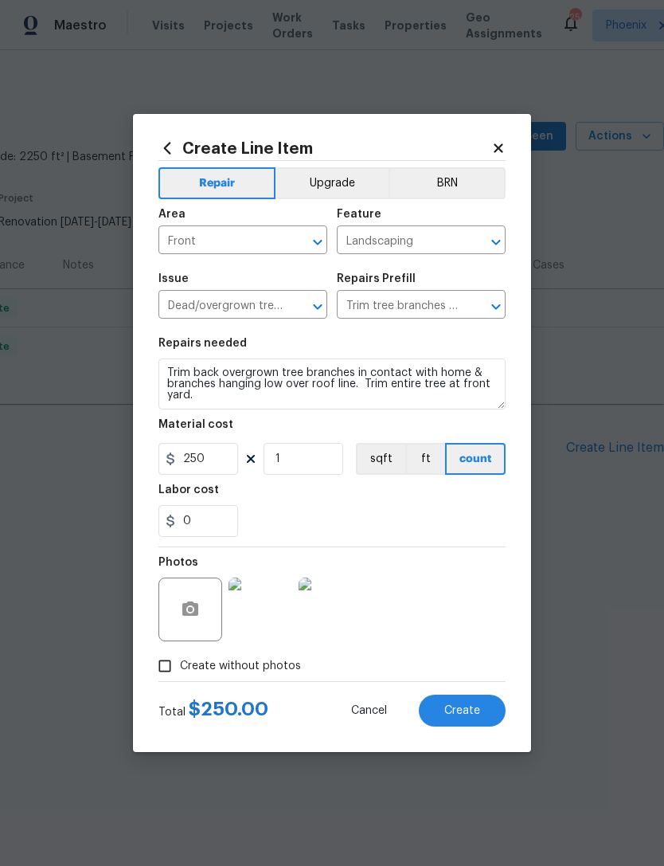
click at [345, 512] on div "0" at bounding box center [332, 521] width 347 height 32
click at [333, 615] on img at bounding box center [331, 609] width 64 height 64
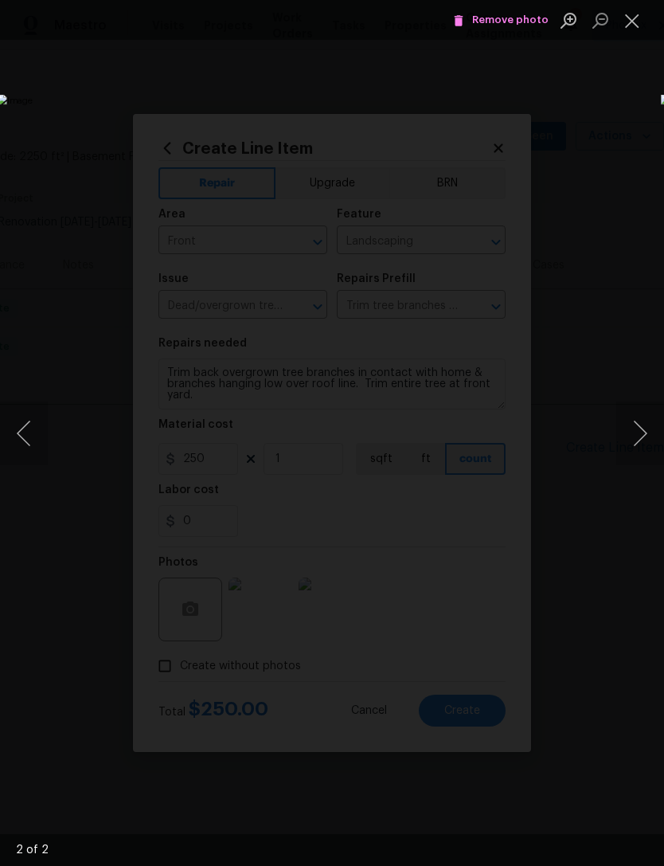
click at [636, 20] on button "Close lightbox" at bounding box center [633, 20] width 32 height 28
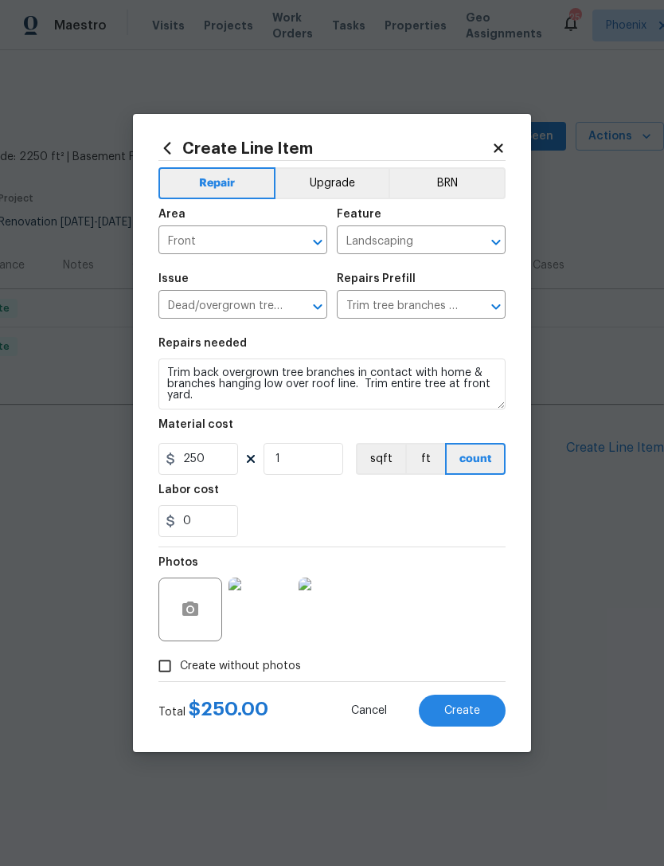
click at [463, 719] on button "Create" at bounding box center [462, 711] width 87 height 32
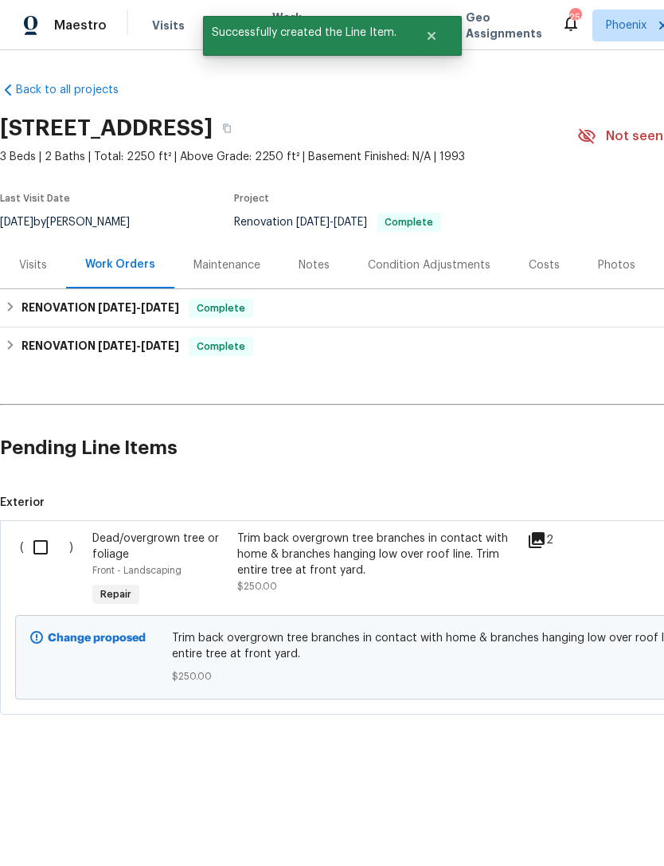
scroll to position [0, 0]
click at [41, 562] on input "checkbox" at bounding box center [46, 546] width 45 height 33
checkbox input "true"
click at [578, 824] on span "Create Work Order" at bounding box center [573, 826] width 106 height 20
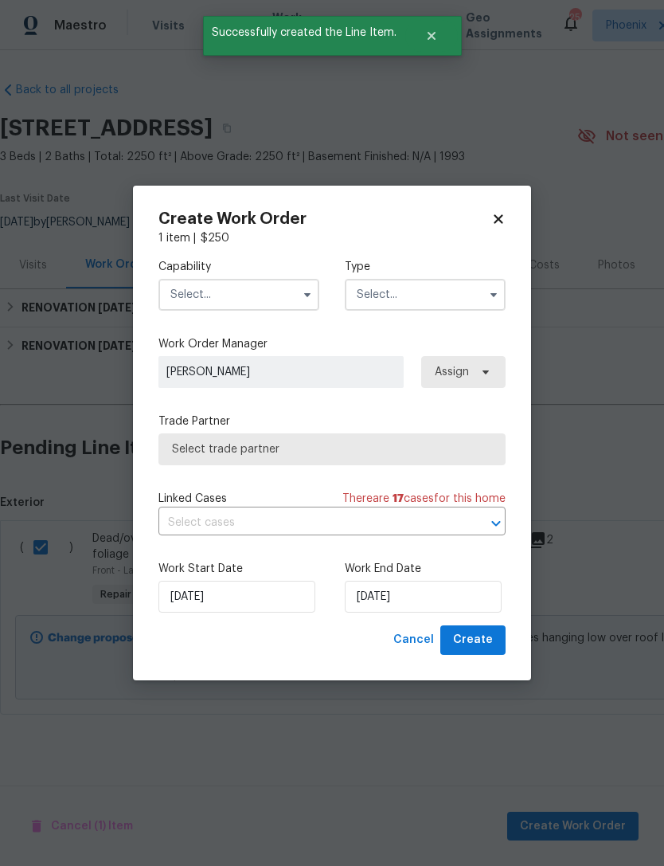
click at [272, 284] on input "text" at bounding box center [239, 295] width 161 height 32
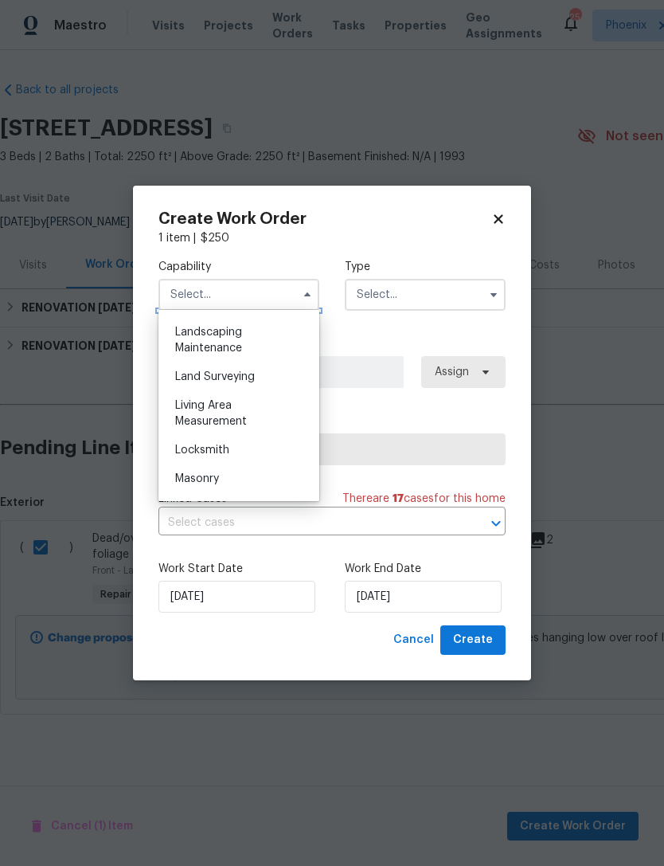
scroll to position [1045, 0]
click at [215, 340] on div "Landscaping Maintenance" at bounding box center [238, 339] width 153 height 45
type input "Landscaping Maintenance"
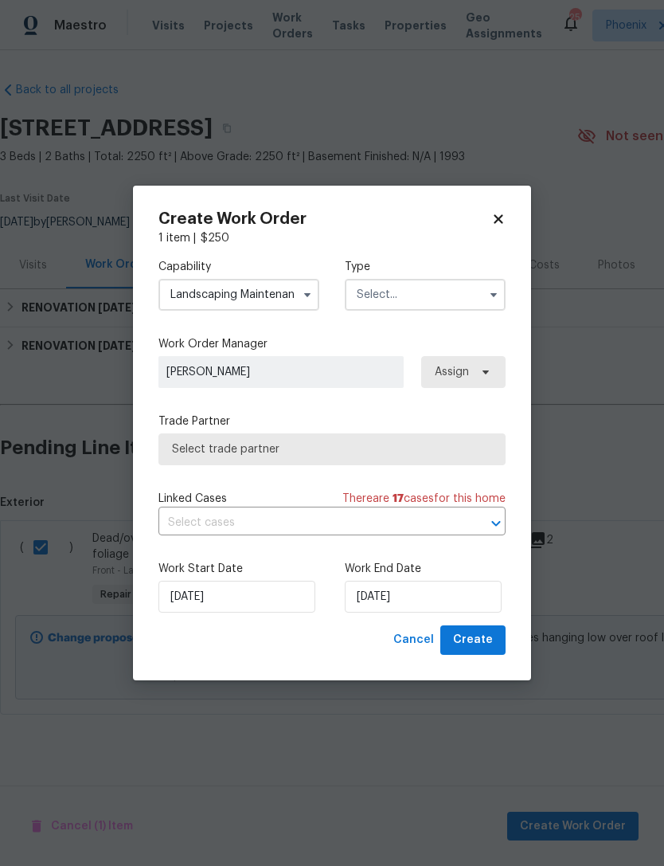
click at [480, 297] on input "text" at bounding box center [425, 295] width 161 height 32
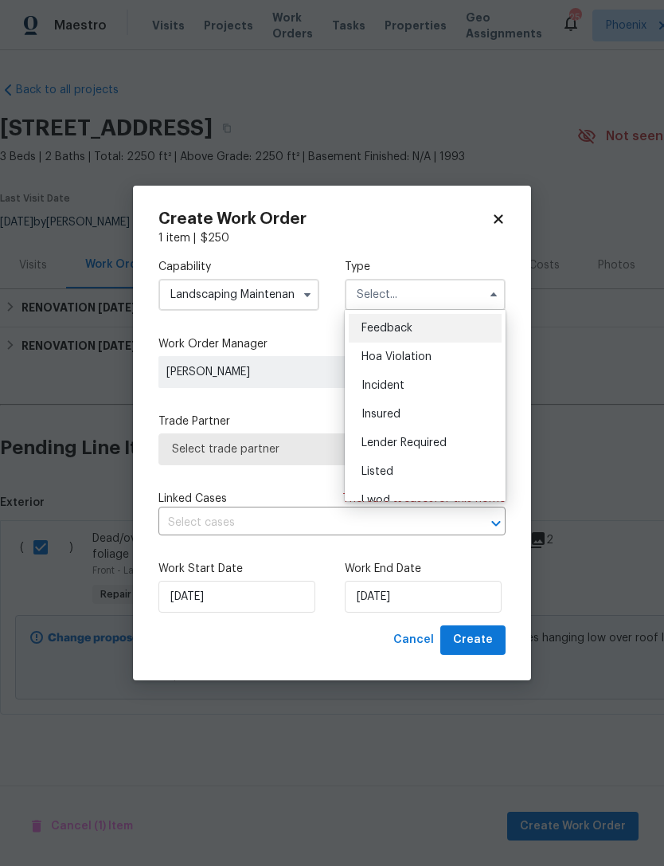
scroll to position [0, 0]
click at [380, 473] on span "Listed" at bounding box center [378, 471] width 32 height 11
type input "Listed"
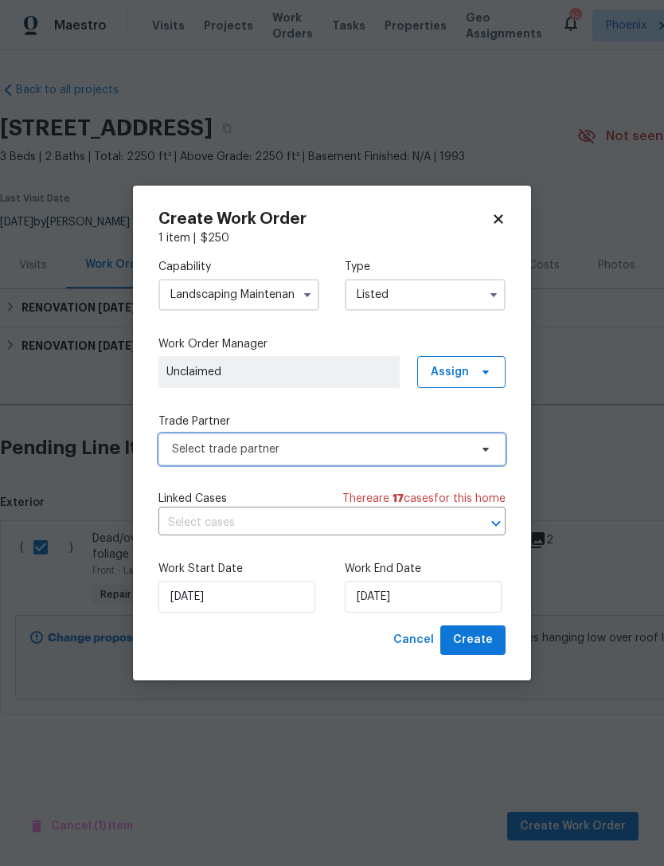
click at [386, 441] on span "Select trade partner" at bounding box center [320, 449] width 297 height 16
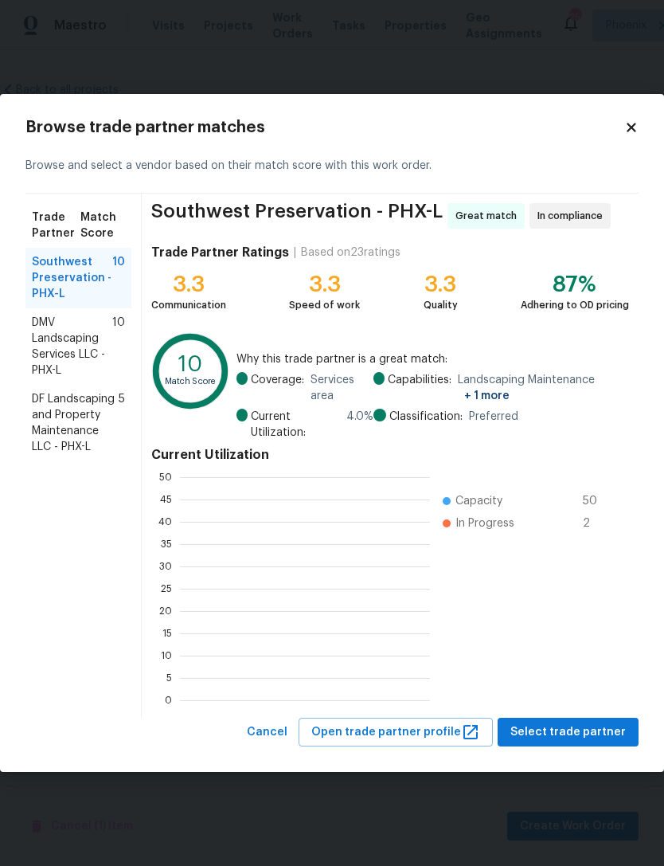
scroll to position [223, 250]
click at [68, 343] on span "DMV Landscaping Services LLC - PHX-L" at bounding box center [72, 347] width 80 height 64
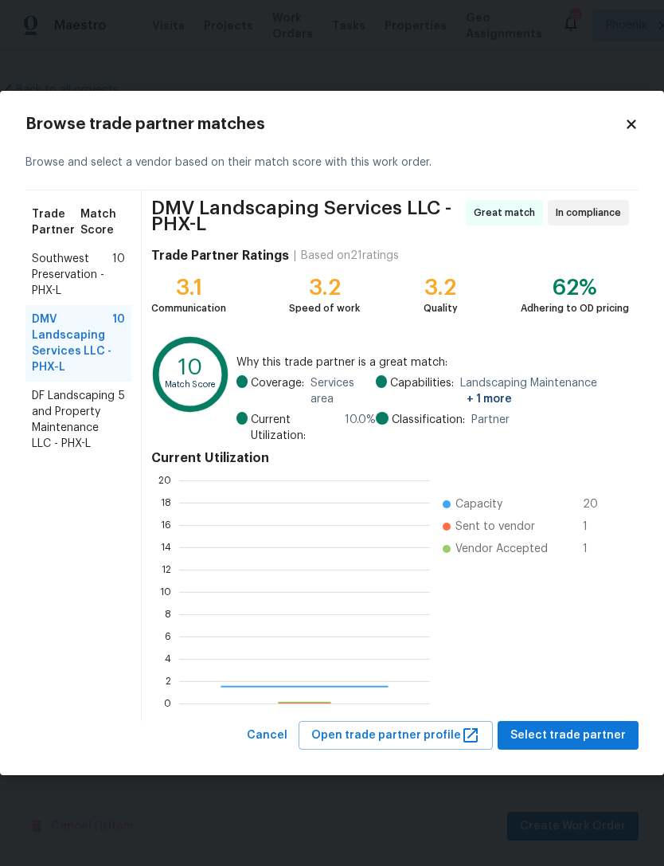
scroll to position [223, 251]
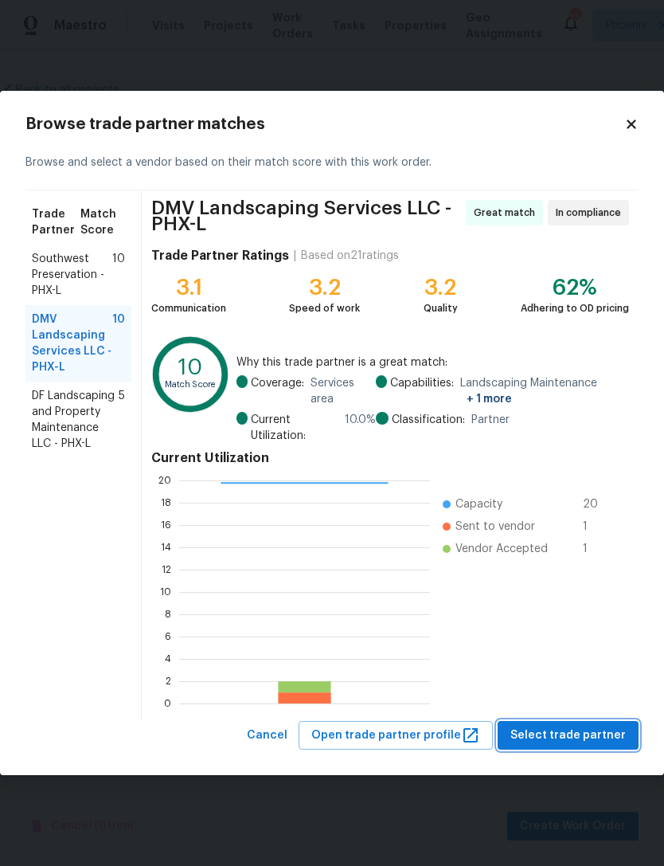
click at [578, 735] on span "Select trade partner" at bounding box center [568, 736] width 115 height 20
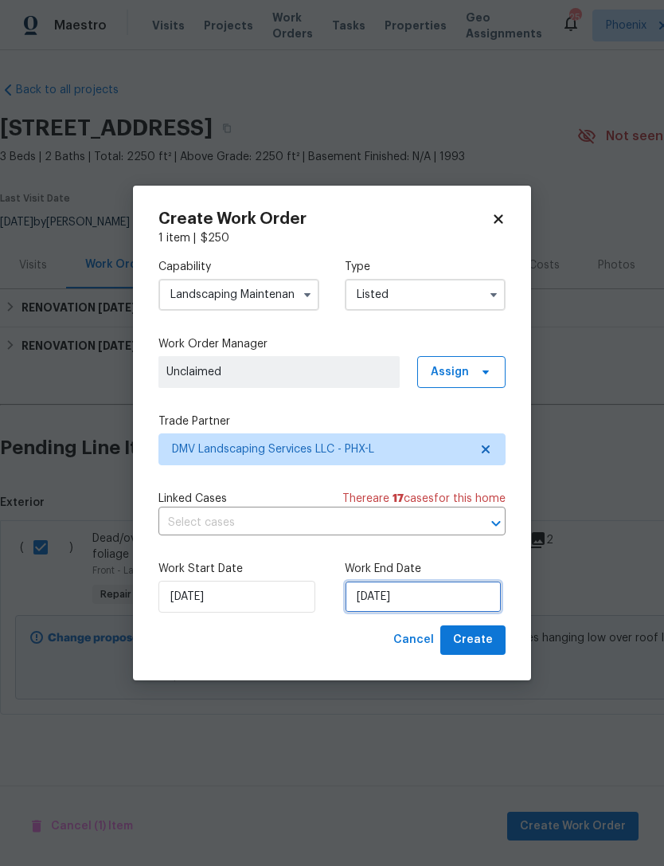
click at [458, 603] on input "[DATE]" at bounding box center [423, 597] width 157 height 32
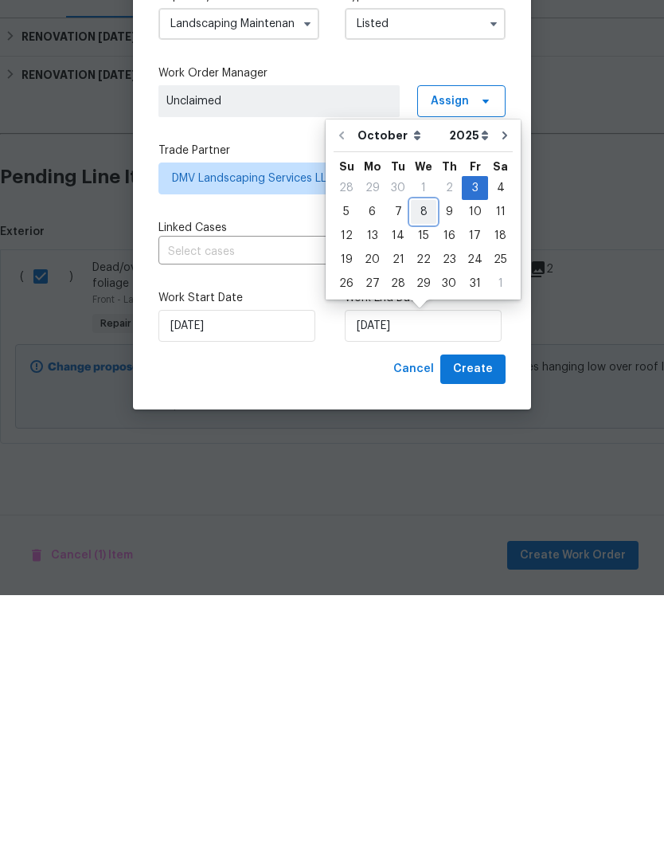
click at [419, 472] on div "8" at bounding box center [423, 483] width 25 height 22
type input "[DATE]"
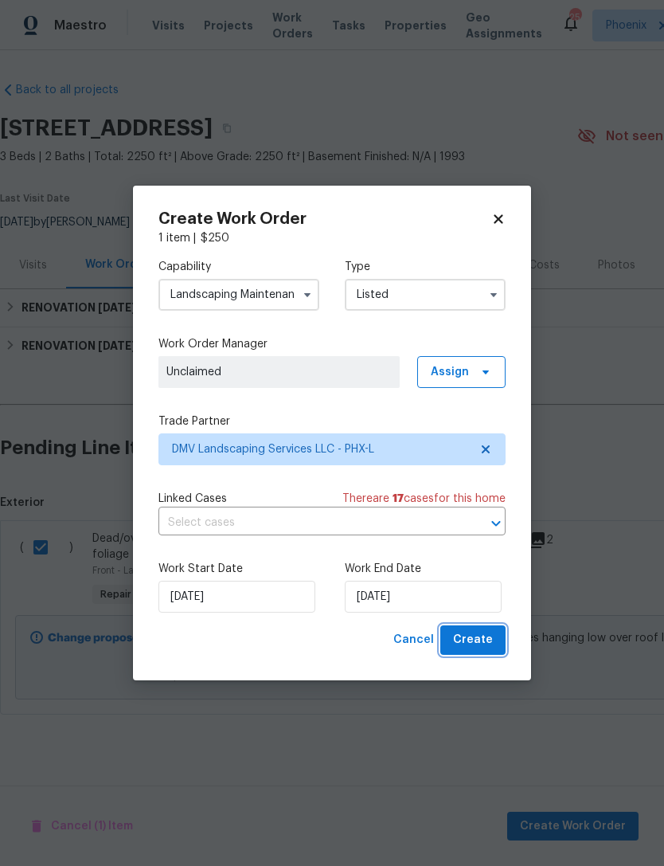
click at [480, 640] on span "Create" at bounding box center [473, 640] width 40 height 20
checkbox input "false"
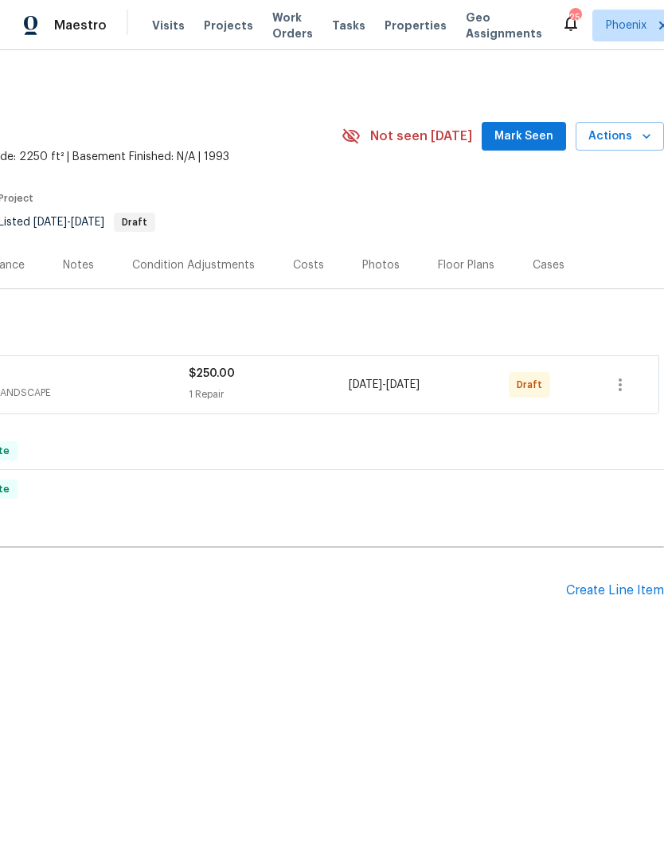
scroll to position [0, 236]
click at [618, 394] on icon "button" at bounding box center [620, 384] width 19 height 19
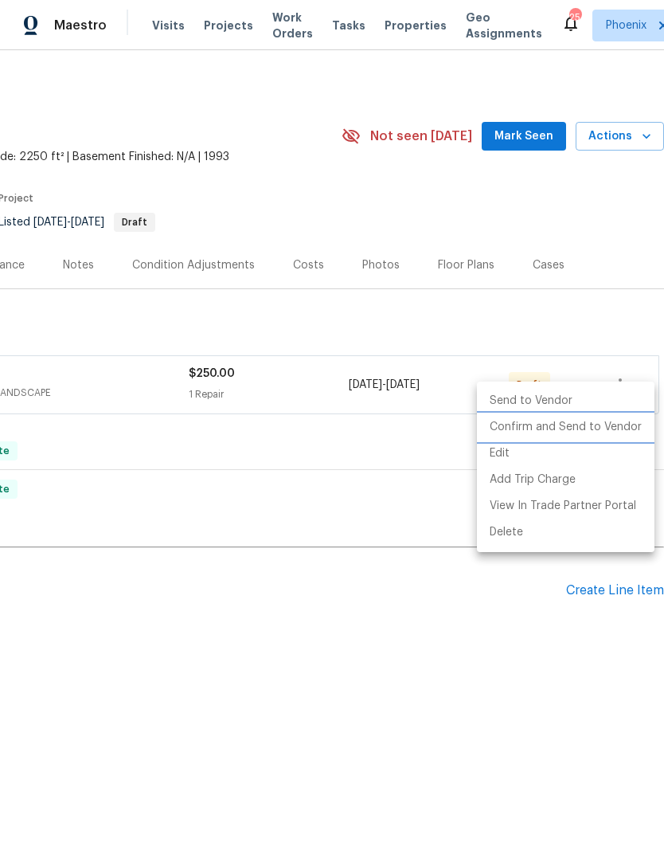
click at [601, 428] on li "Confirm and Send to Vendor" at bounding box center [566, 427] width 178 height 26
